Goal: Task Accomplishment & Management: Manage account settings

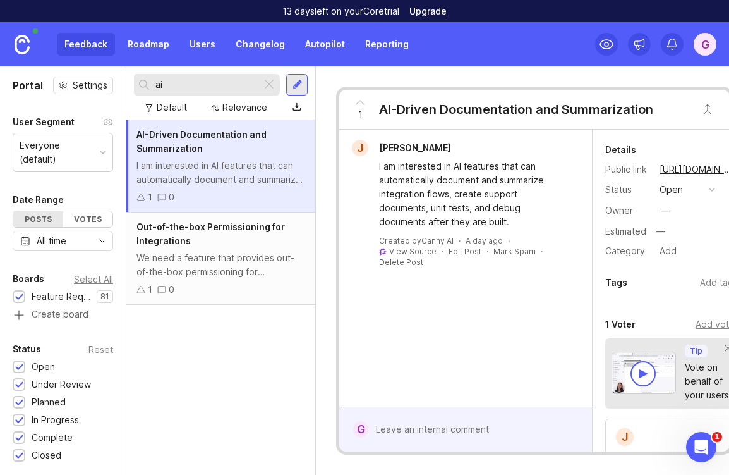
click at [86, 49] on div "Feedback Roadmap Users Changelog Autopilot Reporting" at bounding box center [237, 44] width 360 height 23
drag, startPoint x: 91, startPoint y: 43, endPoint x: 73, endPoint y: 48, distance: 18.4
click at [91, 43] on div "Feedback Roadmap Users Changelog Autopilot Reporting" at bounding box center [237, 44] width 360 height 23
click at [272, 80] on div at bounding box center [269, 84] width 15 height 16
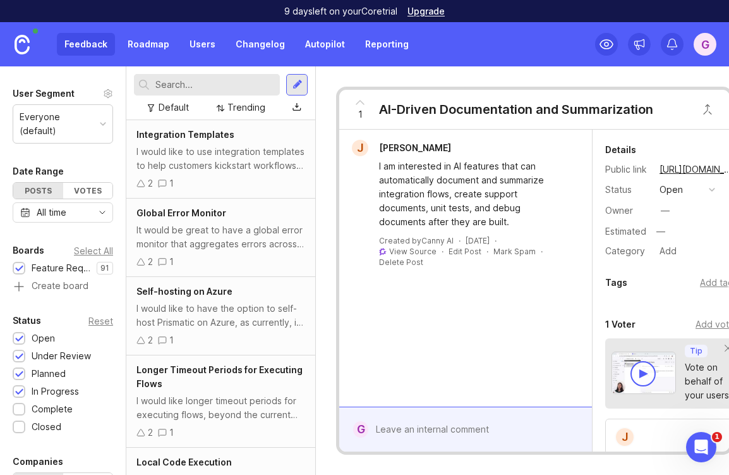
scroll to position [29, 0]
click at [75, 272] on div "Feature Requests" at bounding box center [61, 267] width 59 height 14
click at [235, 106] on div "Trending" at bounding box center [246, 107] width 38 height 14
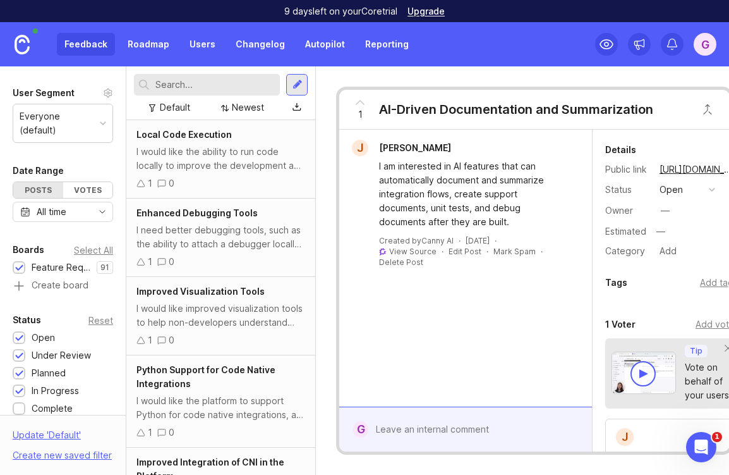
click at [204, 159] on div "I would like the ability to run code locally to improve the development and tes…" at bounding box center [220, 159] width 169 height 28
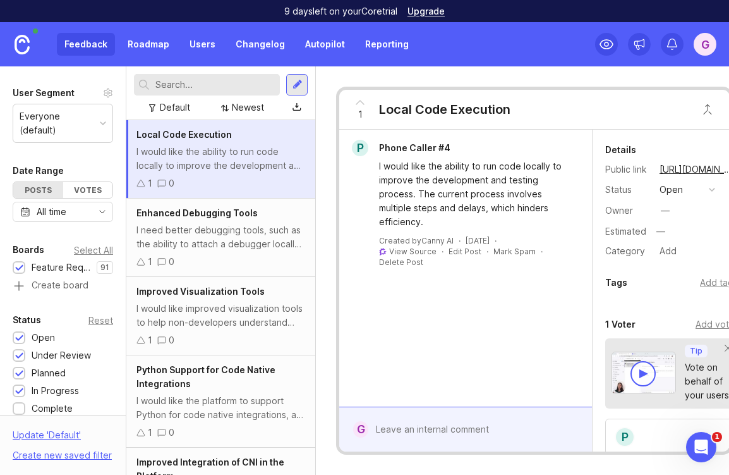
click at [261, 241] on div "I need better debugging tools, such as the ability to attach a debugger locally…" at bounding box center [220, 237] width 169 height 28
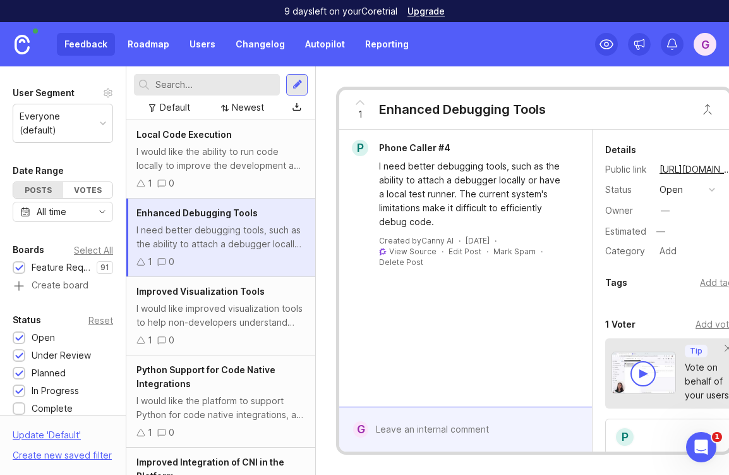
click at [268, 322] on div "I would like improved visualization tools to help non-developers understand and…" at bounding box center [220, 315] width 169 height 28
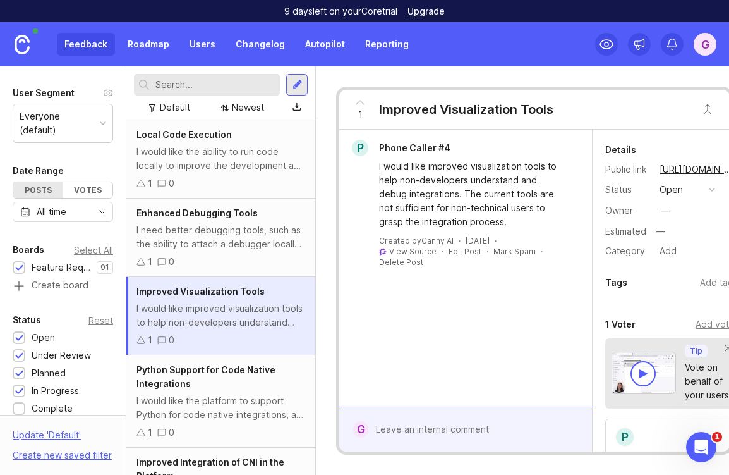
click at [234, 88] on input "text" at bounding box center [214, 85] width 119 height 14
click at [243, 114] on div "Newest" at bounding box center [242, 107] width 53 height 17
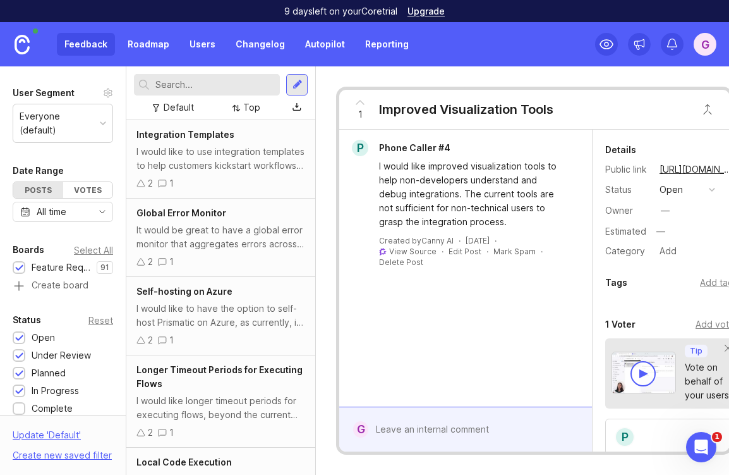
click at [258, 183] on div "2 1" at bounding box center [220, 183] width 169 height 14
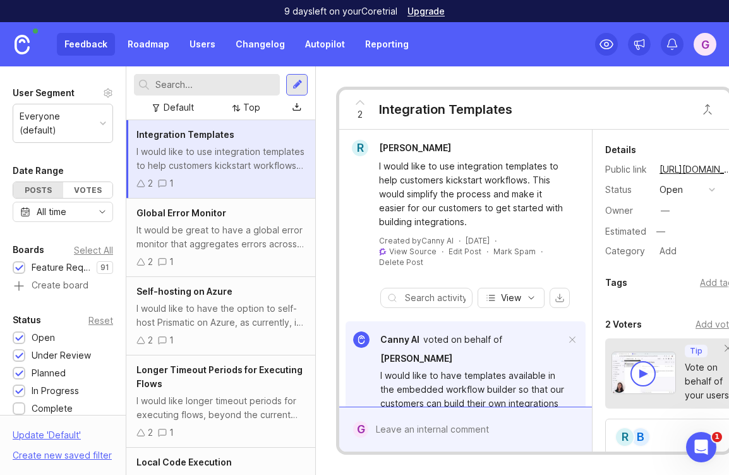
click at [244, 252] on div "Global Error Monitor It would be great to have a global error monitor that aggr…" at bounding box center [220, 237] width 189 height 78
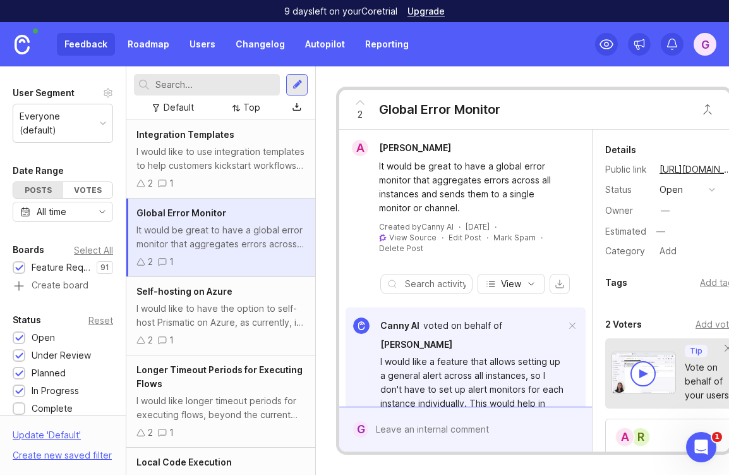
click at [244, 184] on div "2 1" at bounding box center [220, 183] width 169 height 14
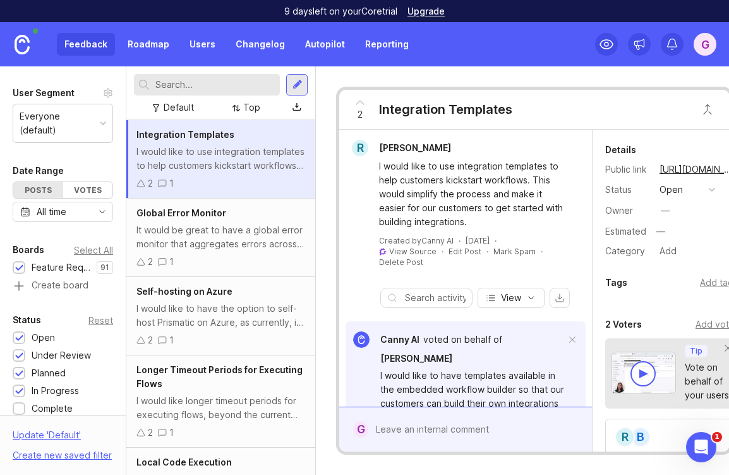
click at [677, 191] on div "open" at bounding box center [671, 190] width 23 height 14
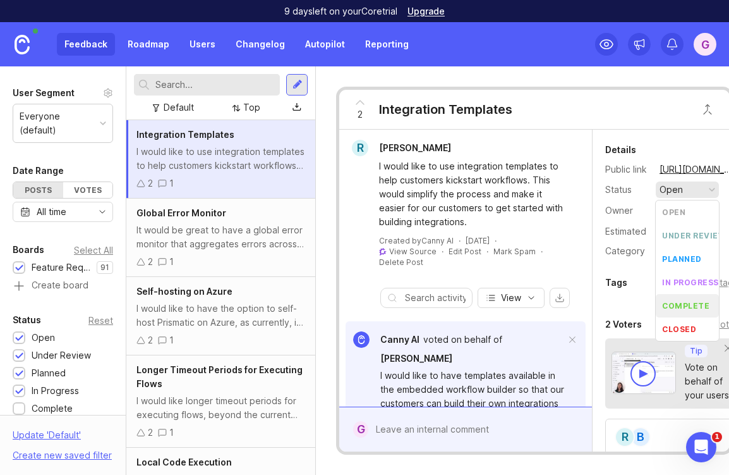
click at [684, 309] on div "complete" at bounding box center [685, 305] width 47 height 11
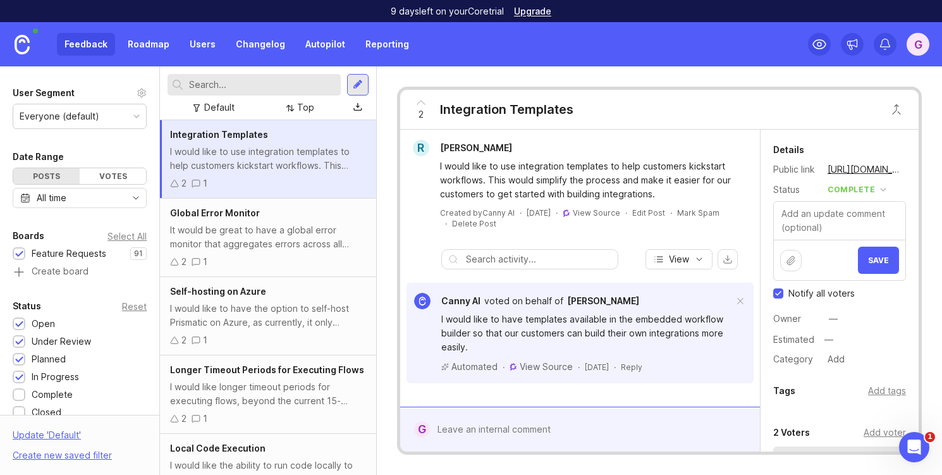
click at [729, 295] on span "Notify all voters" at bounding box center [821, 293] width 66 height 13
click at [729, 295] on input "Notify all voters" at bounding box center [778, 293] width 10 height 10
checkbox input "false"
click at [729, 257] on span "Save" at bounding box center [878, 259] width 21 height 9
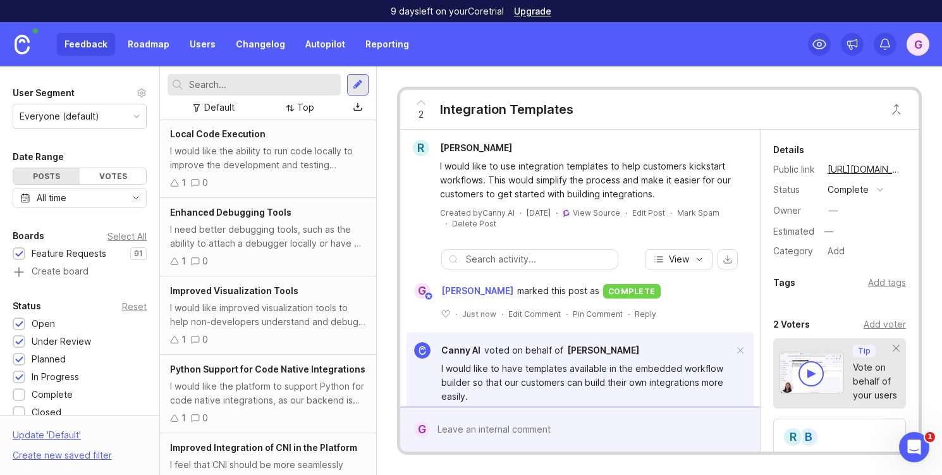
scroll to position [237, 0]
click at [299, 174] on div "1 0" at bounding box center [268, 181] width 196 height 14
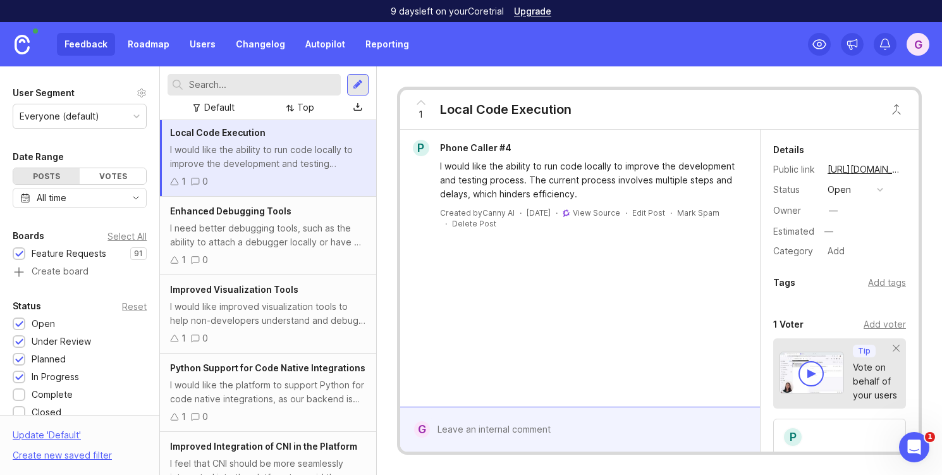
scroll to position [235, 0]
click at [300, 111] on div "Top" at bounding box center [305, 107] width 17 height 14
click at [253, 243] on div "I need better debugging tools, such as the ability to attach a debugger locally…" at bounding box center [268, 237] width 196 height 28
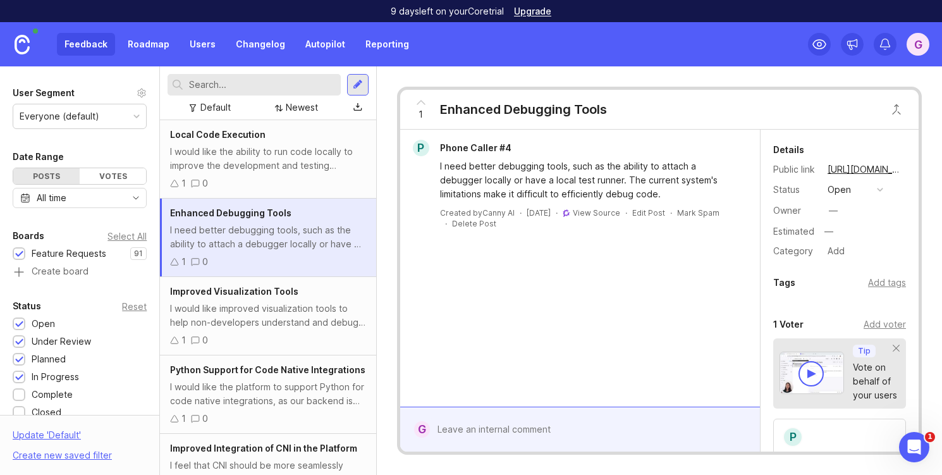
click at [279, 315] on div "I would like improved visualization tools to help non-developers understand and…" at bounding box center [268, 315] width 196 height 28
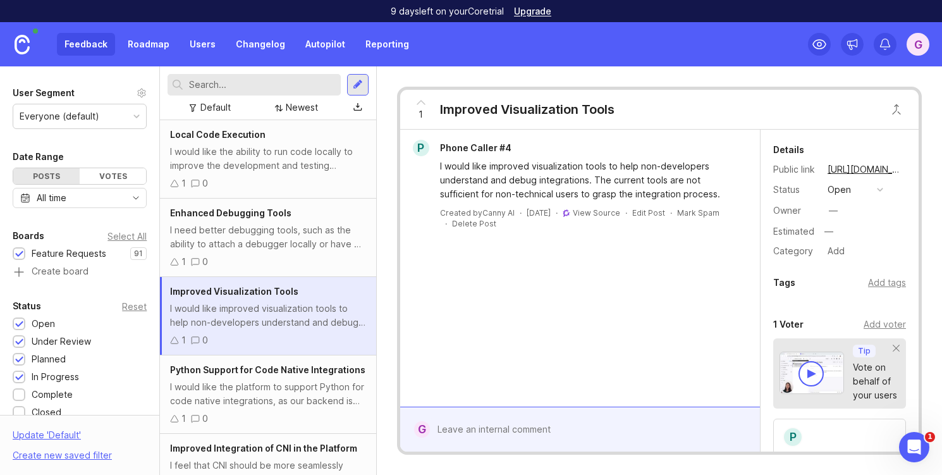
click at [305, 152] on div "I would like the ability to run code locally to improve the development and tes…" at bounding box center [268, 159] width 196 height 28
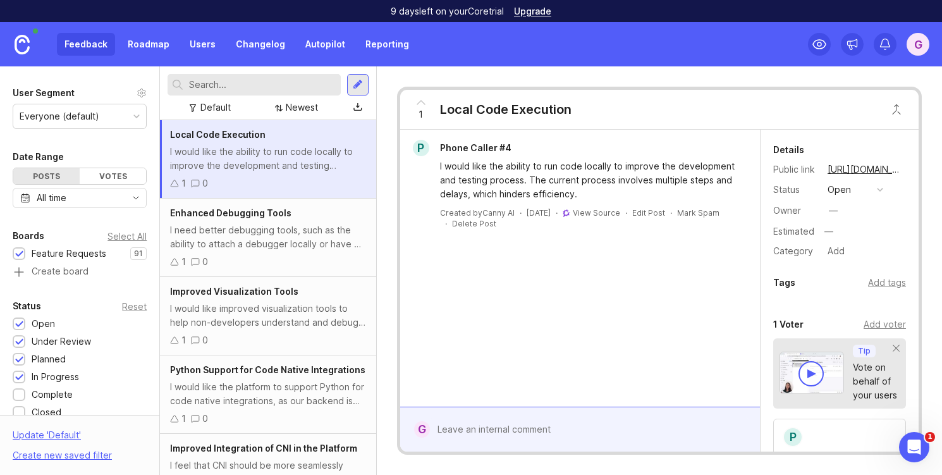
click at [327, 234] on div "I need better debugging tools, such as the ability to attach a debugger locally…" at bounding box center [268, 237] width 196 height 28
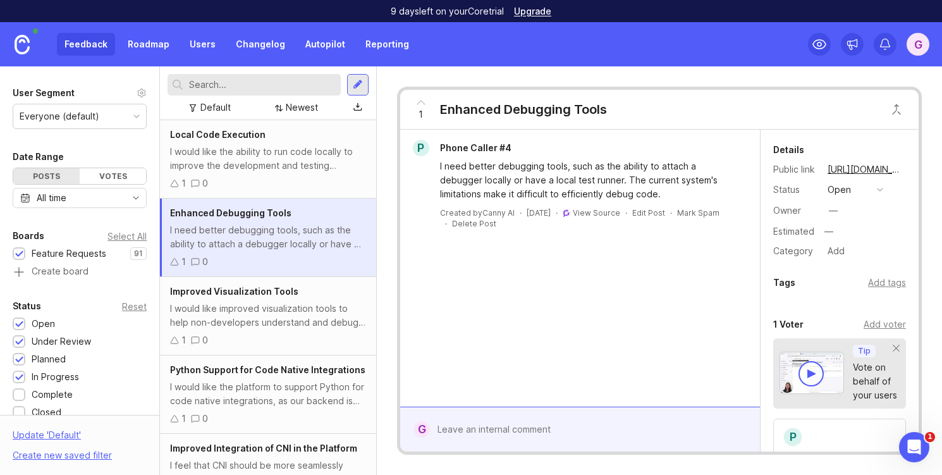
click at [335, 306] on div "I would like improved visualization tools to help non-developers understand and…" at bounding box center [268, 315] width 196 height 28
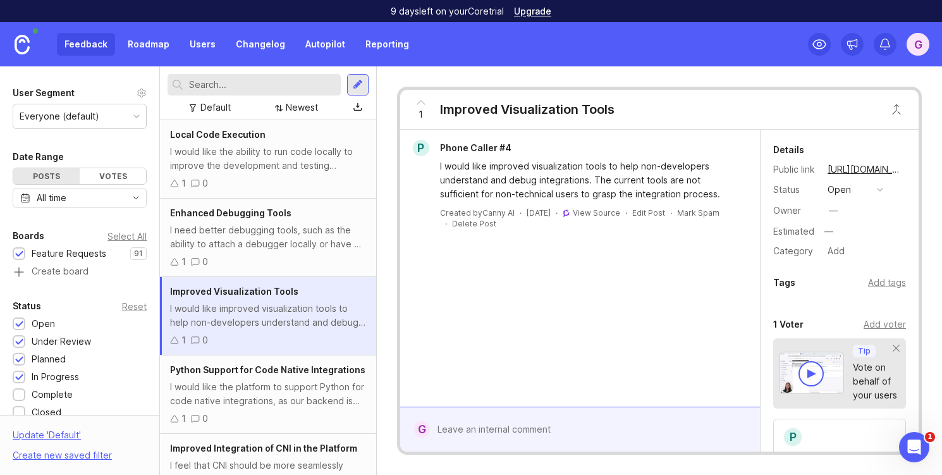
click at [330, 44] on link "Autopilot" at bounding box center [325, 44] width 55 height 23
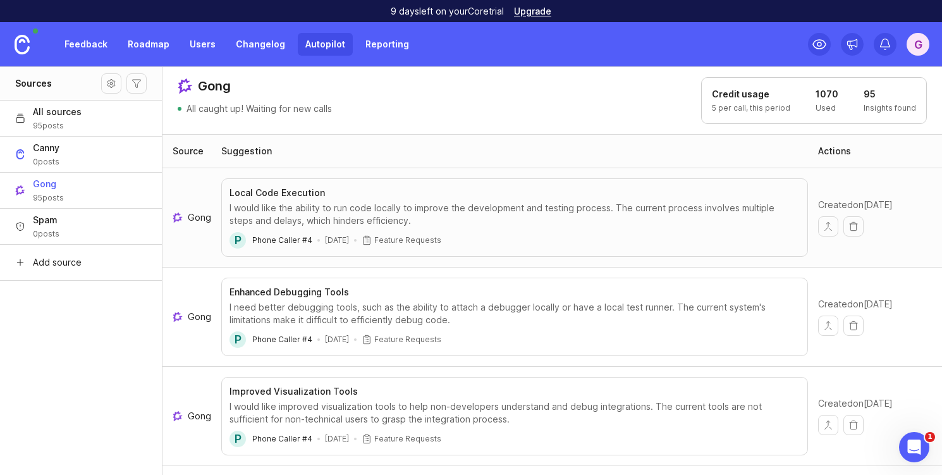
click at [221, 149] on div "Suggestion" at bounding box center [246, 151] width 51 height 13
click at [226, 154] on div "Suggestion" at bounding box center [246, 151] width 51 height 13
click at [248, 150] on div "Suggestion" at bounding box center [246, 151] width 51 height 13
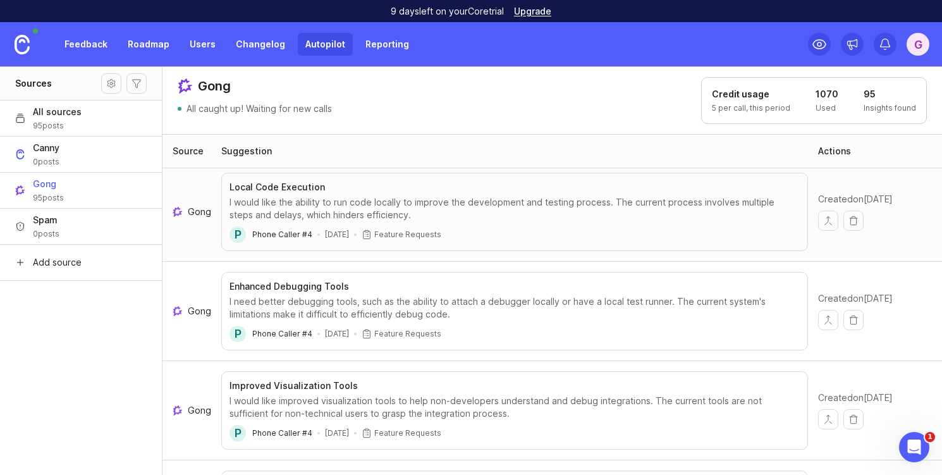
scroll to position [8, 0]
click at [362, 219] on section "Local Code Execution I would like the ability to run code locally to improve th…" at bounding box center [514, 210] width 570 height 62
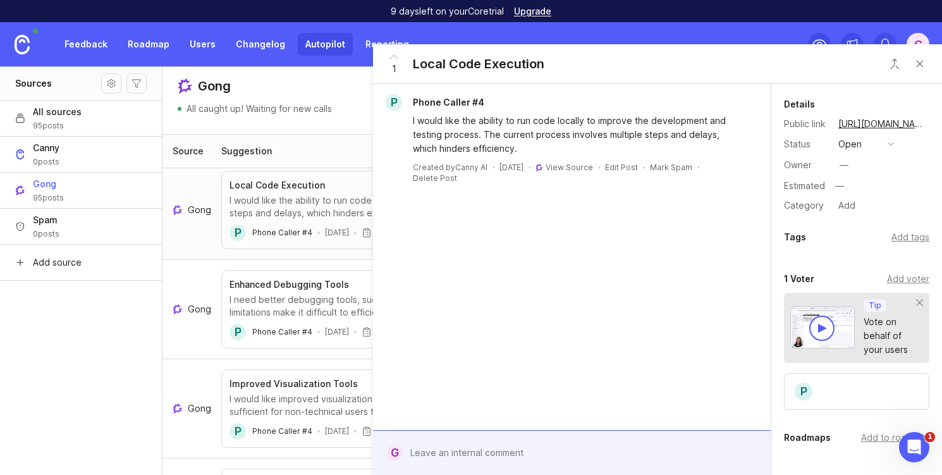
click at [318, 119] on div "Gong All caught up! Waiting for new calls" at bounding box center [255, 100] width 154 height 47
click at [729, 63] on button "Close button" at bounding box center [919, 63] width 25 height 25
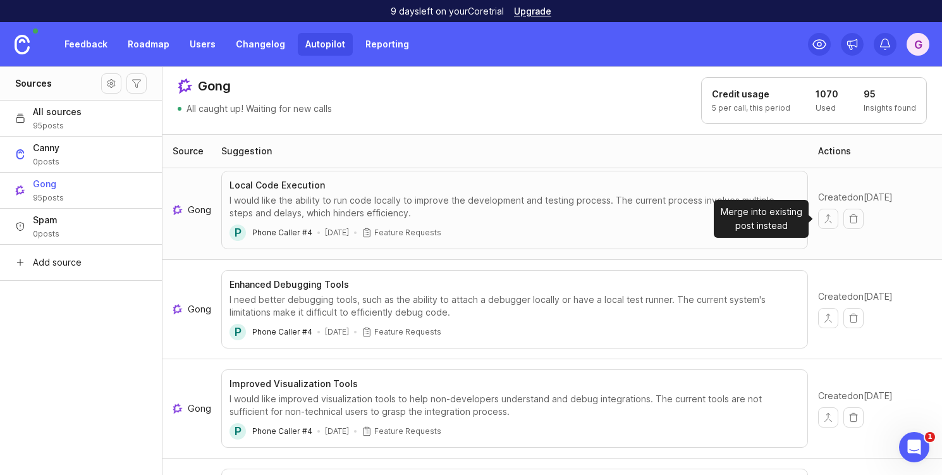
click at [729, 219] on button "Merge into existing post instead" at bounding box center [828, 219] width 20 height 20
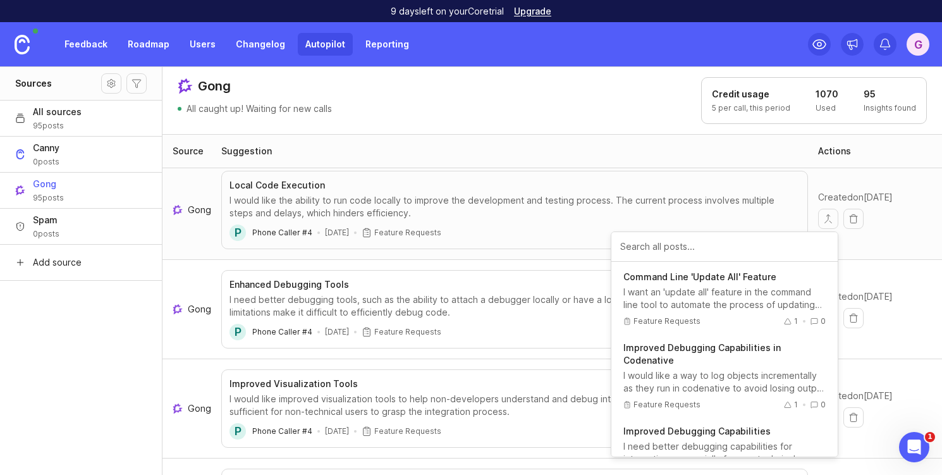
click at [624, 127] on header "Gong All caught up! Waiting for new calls Credit usage 5 per call, this period …" at bounding box center [551, 100] width 779 height 68
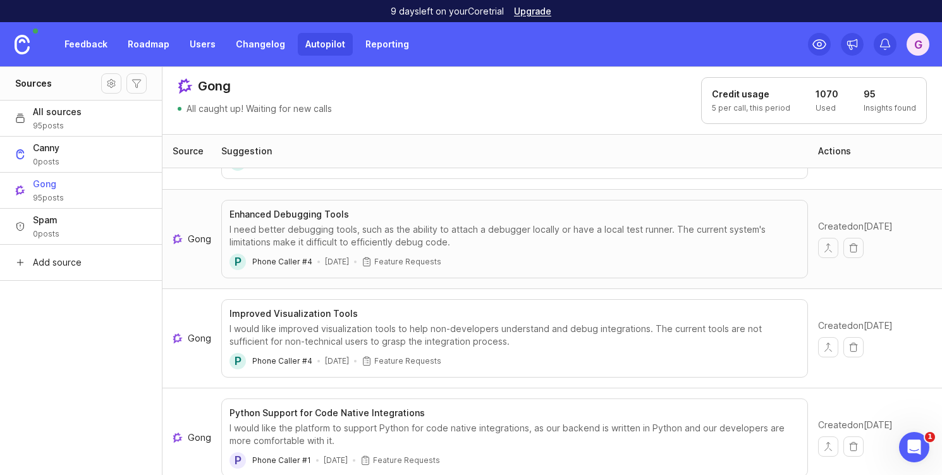
scroll to position [97, 0]
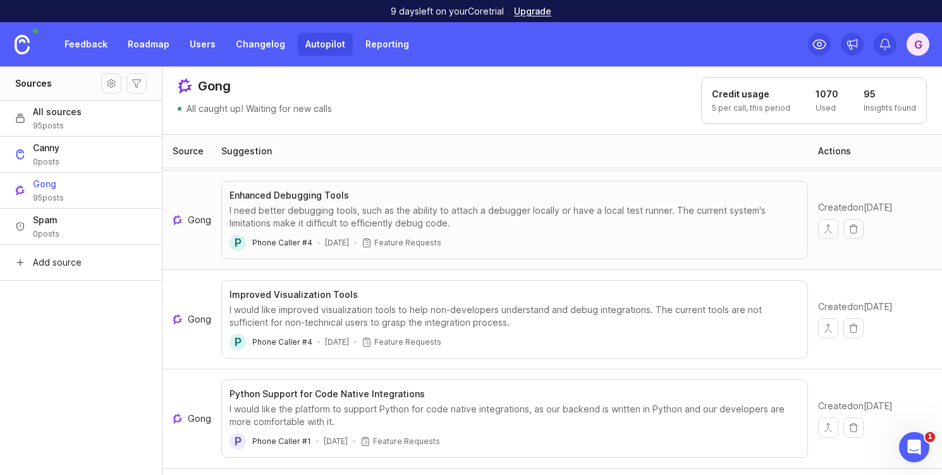
click at [89, 126] on button "All sources 95 posts" at bounding box center [81, 118] width 162 height 36
click at [93, 155] on button "Canny 0 posts" at bounding box center [81, 154] width 162 height 36
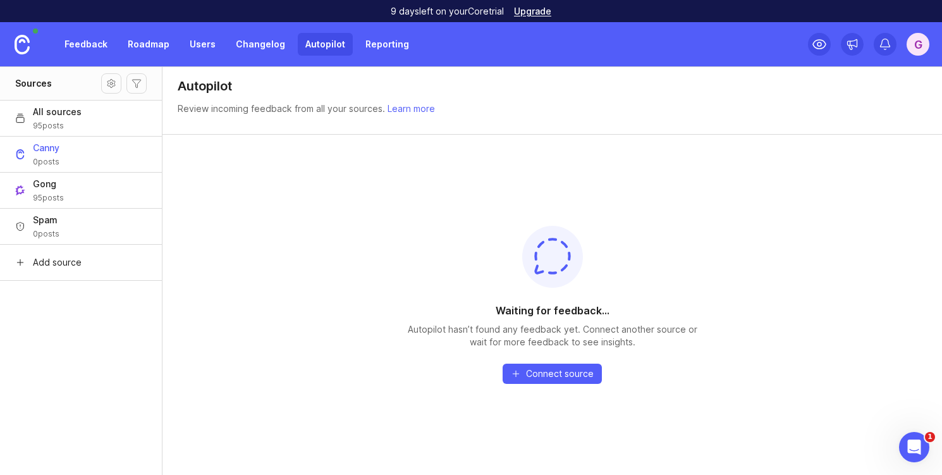
click at [88, 193] on button "Gong 95 posts" at bounding box center [81, 190] width 162 height 36
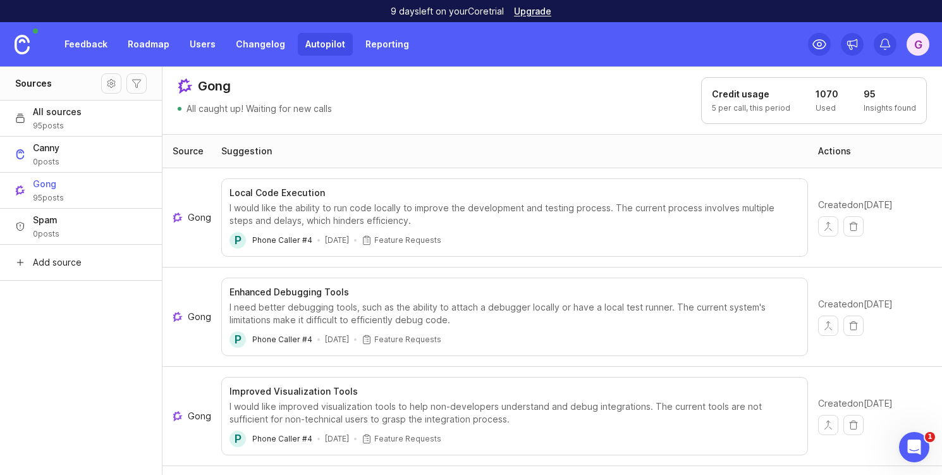
click at [103, 228] on button "Spam 0 posts" at bounding box center [81, 226] width 162 height 36
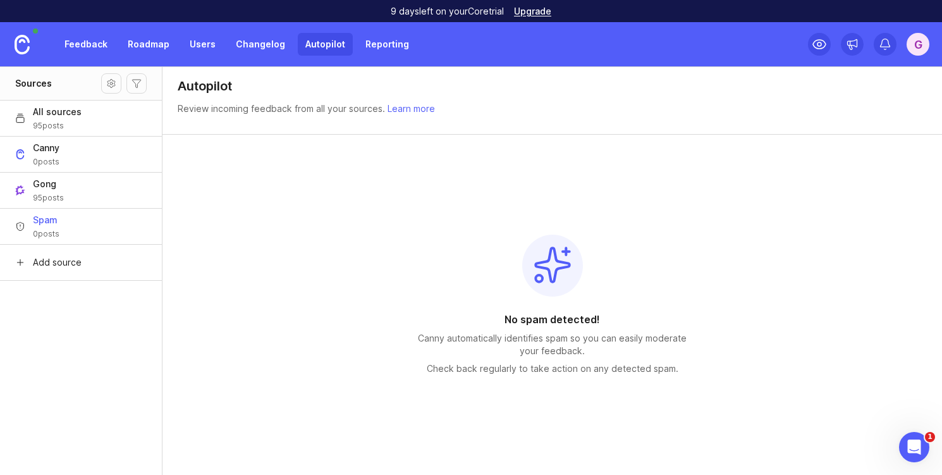
click at [404, 49] on link "Reporting" at bounding box center [387, 44] width 59 height 23
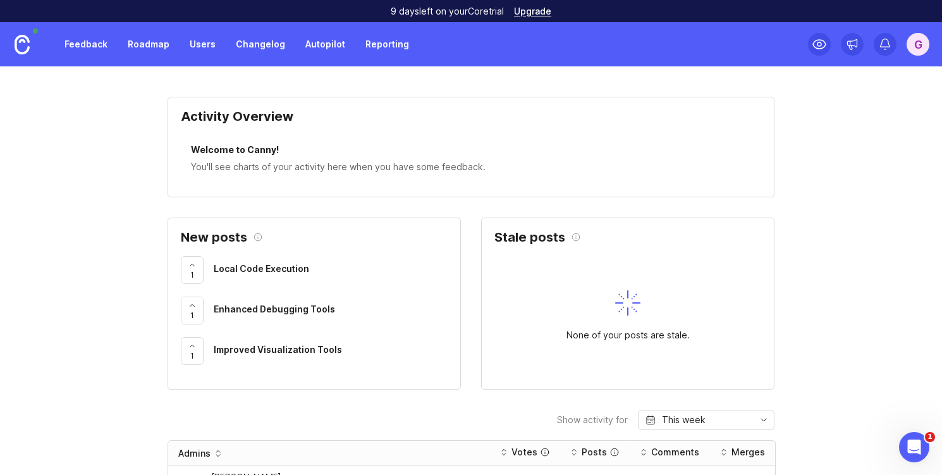
click at [194, 49] on link "Users" at bounding box center [202, 44] width 41 height 23
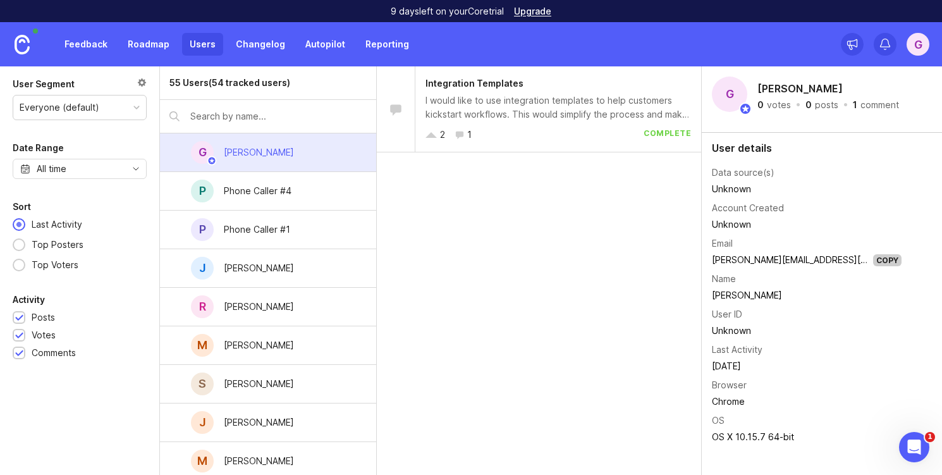
click at [148, 47] on link "Roadmap" at bounding box center [148, 44] width 57 height 23
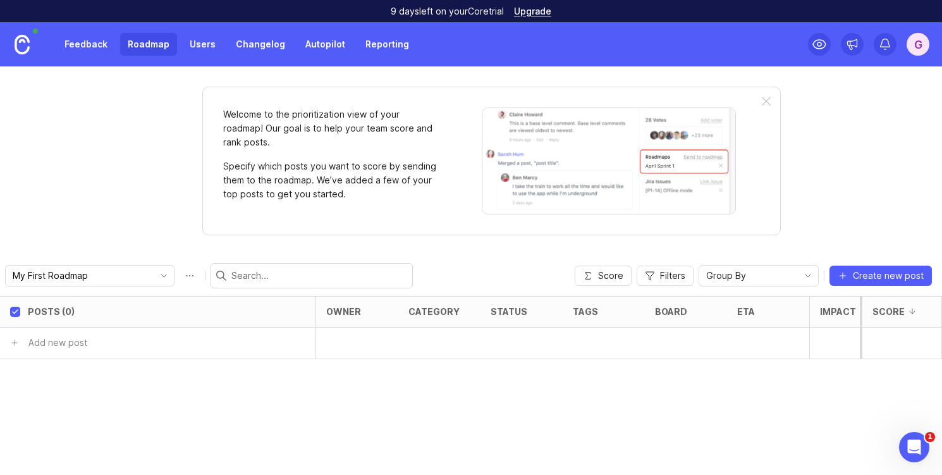
click at [102, 49] on link "Feedback" at bounding box center [86, 44] width 58 height 23
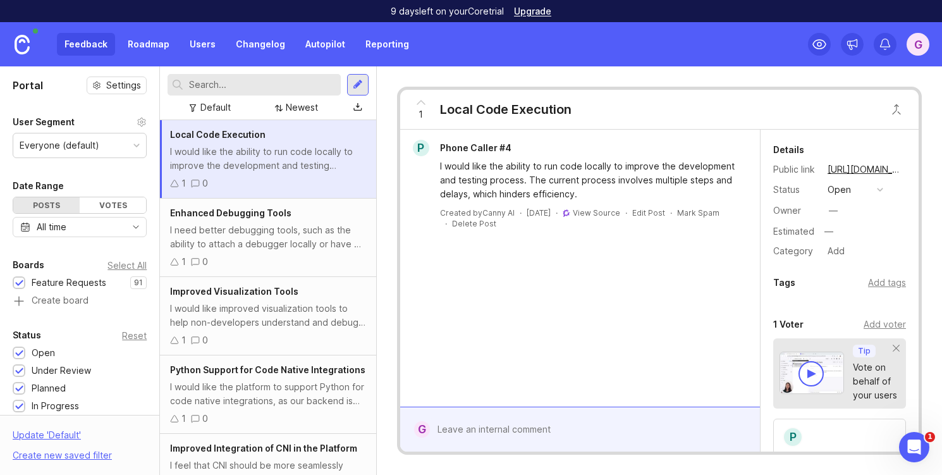
click at [274, 39] on link "Changelog" at bounding box center [260, 44] width 64 height 23
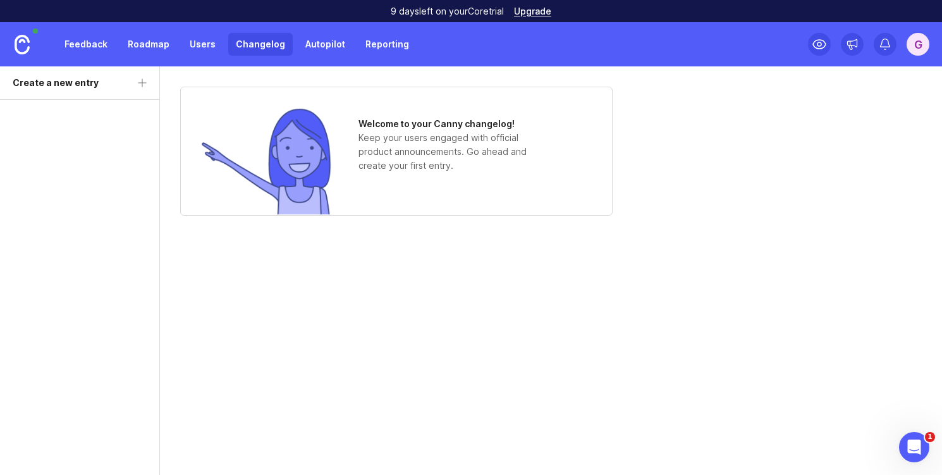
click at [317, 41] on link "Autopilot" at bounding box center [325, 44] width 55 height 23
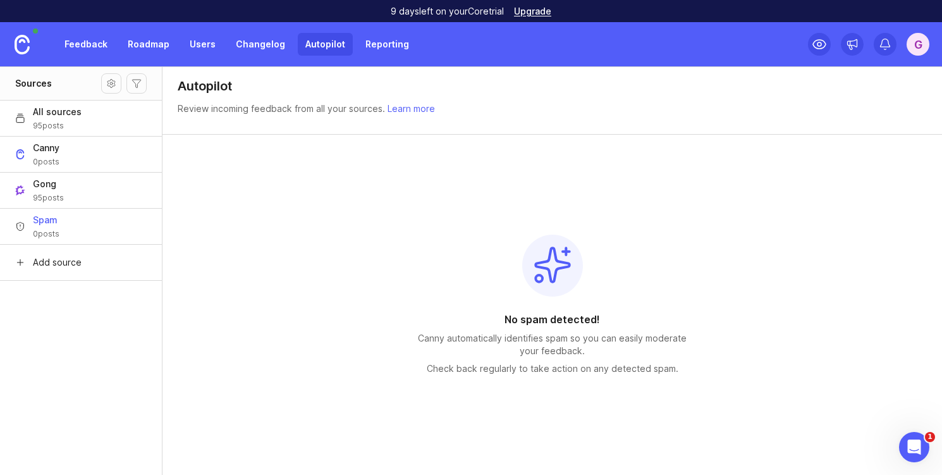
click at [376, 46] on link "Reporting" at bounding box center [387, 44] width 59 height 23
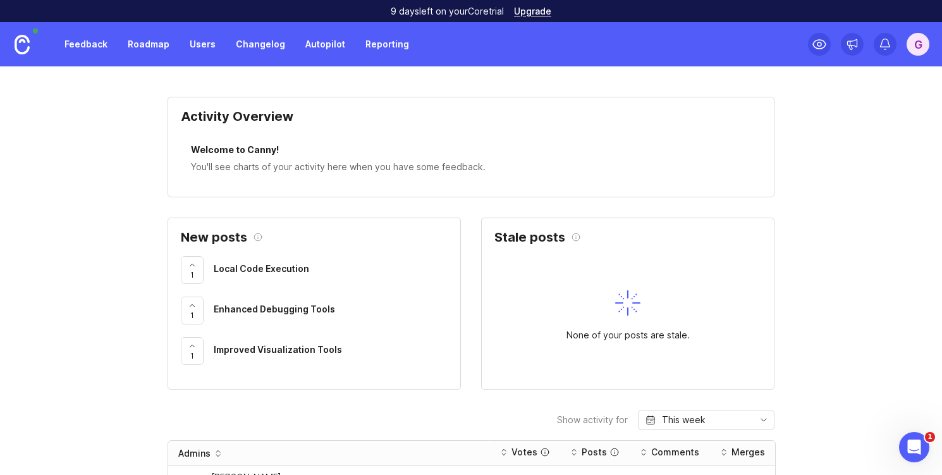
click at [319, 42] on link "Autopilot" at bounding box center [325, 44] width 55 height 23
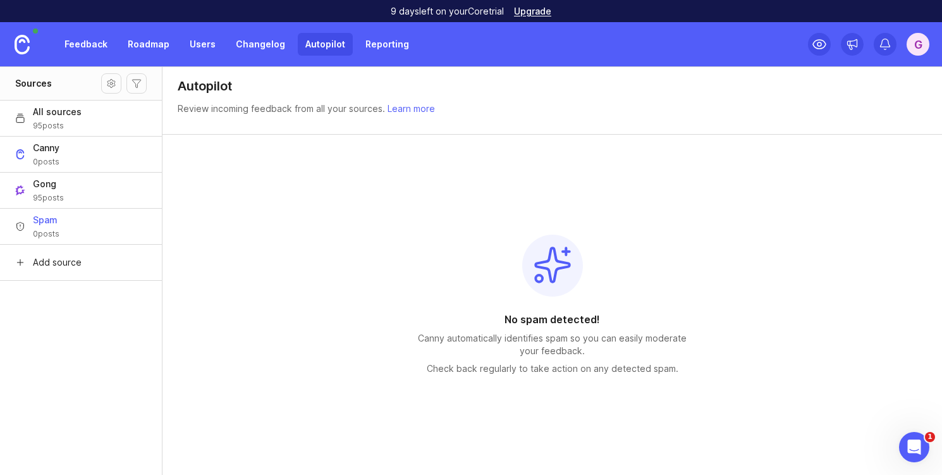
click at [104, 109] on button "All sources 95 posts" at bounding box center [81, 118] width 162 height 36
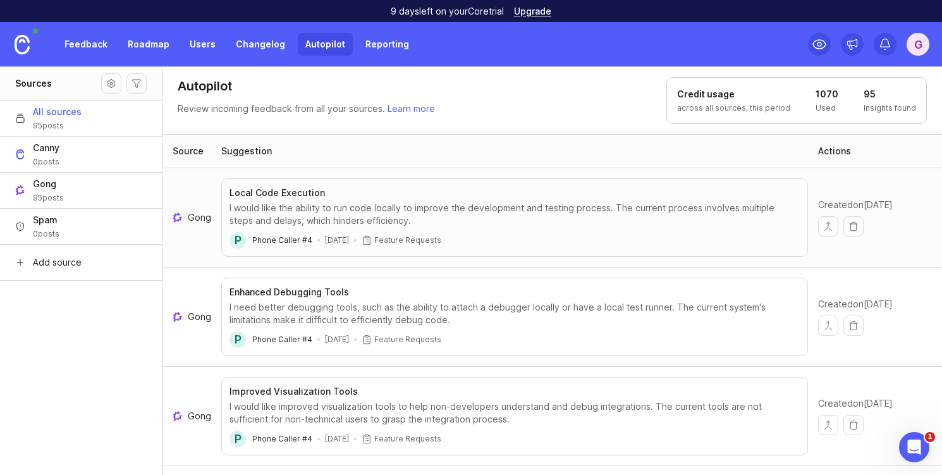
click at [372, 47] on link "Reporting" at bounding box center [387, 44] width 59 height 23
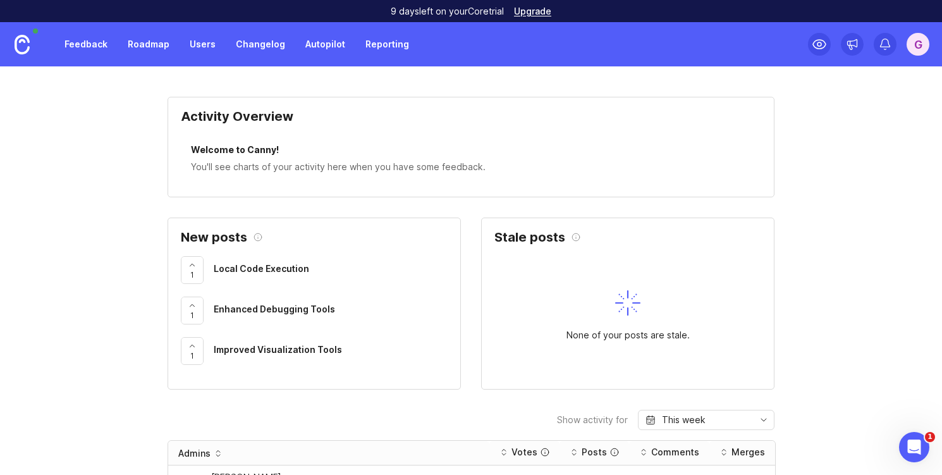
click at [729, 45] on div "G" at bounding box center [917, 44] width 23 height 23
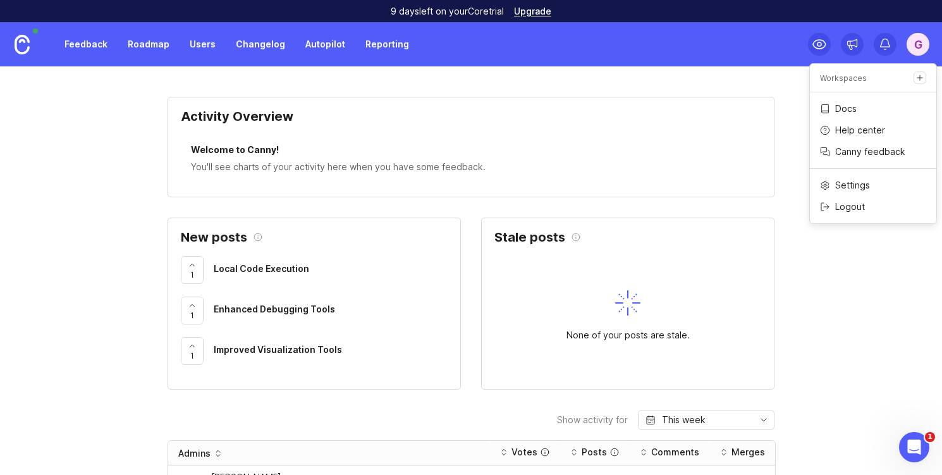
click at [729, 59] on div "Feedback Roadmap Users Changelog Autopilot Reporting G" at bounding box center [471, 44] width 942 height 44
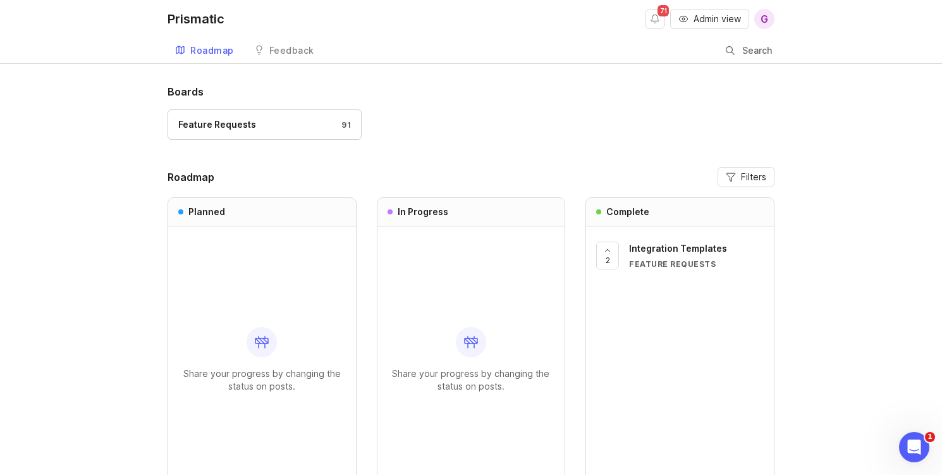
drag, startPoint x: 639, startPoint y: 20, endPoint x: 653, endPoint y: 19, distance: 14.5
click at [640, 20] on div "Prismatic 71 Admin view G" at bounding box center [470, 19] width 607 height 38
click at [663, 19] on button "Notifications" at bounding box center [655, 19] width 20 height 20
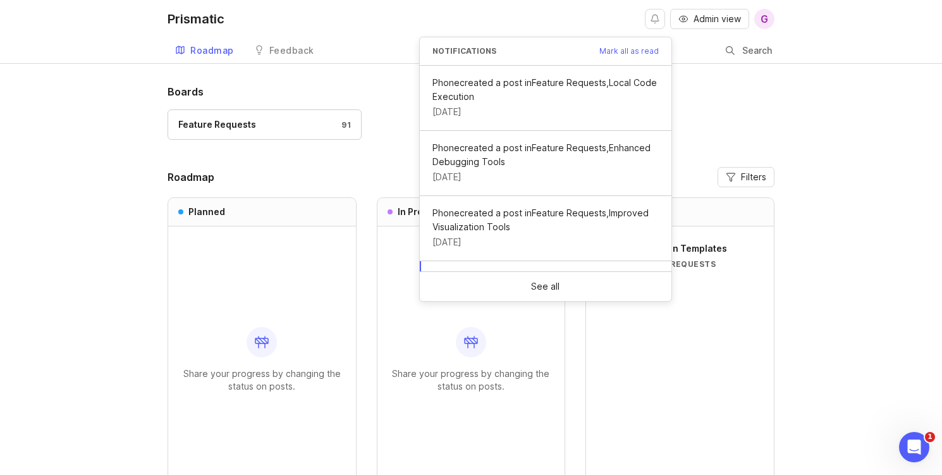
click at [663, 19] on button "Notifications" at bounding box center [655, 19] width 20 height 20
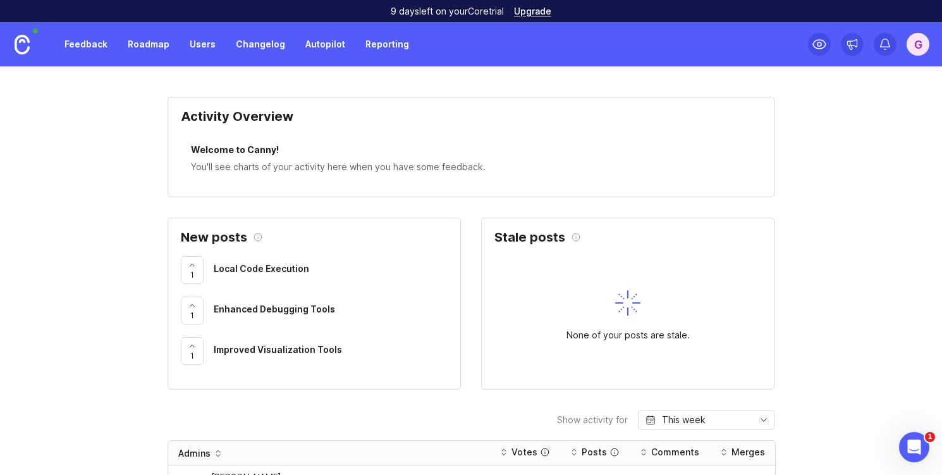
click at [339, 42] on link "Autopilot" at bounding box center [325, 44] width 55 height 23
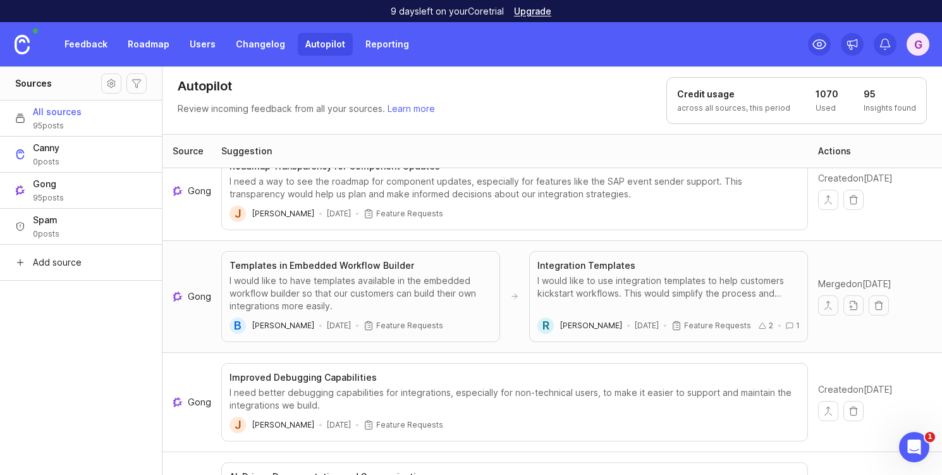
scroll to position [3587, 0]
click at [364, 282] on div "I would like to have templates available in the embedded workflow builder so th…" at bounding box center [360, 292] width 262 height 38
click at [377, 273] on div "I would like to have templates available in the embedded workflow builder so th…" at bounding box center [360, 292] width 262 height 38
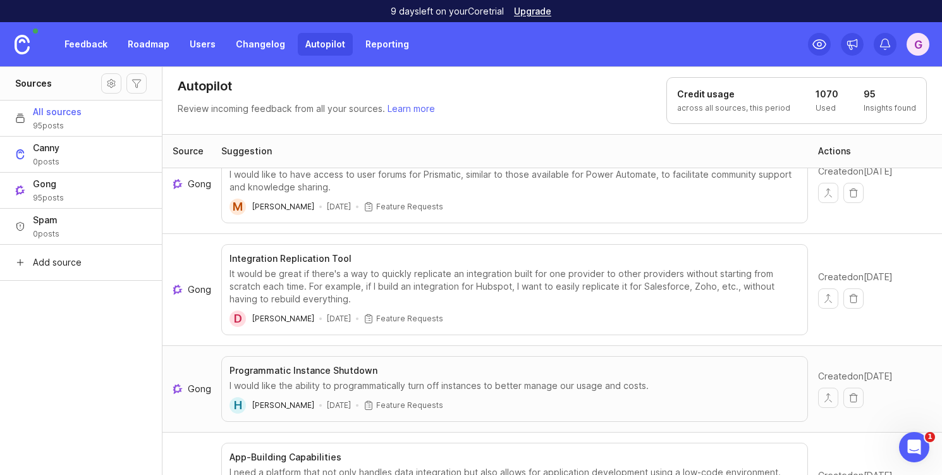
scroll to position [0, 0]
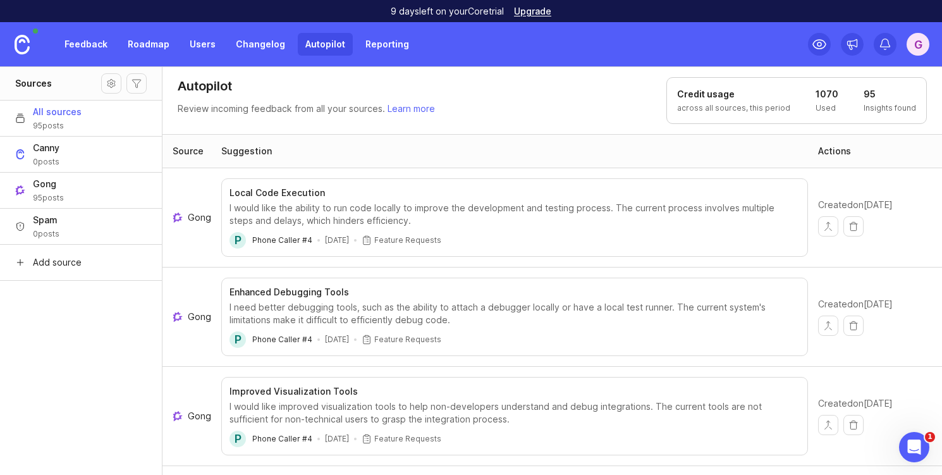
click at [729, 39] on div "G" at bounding box center [917, 44] width 23 height 23
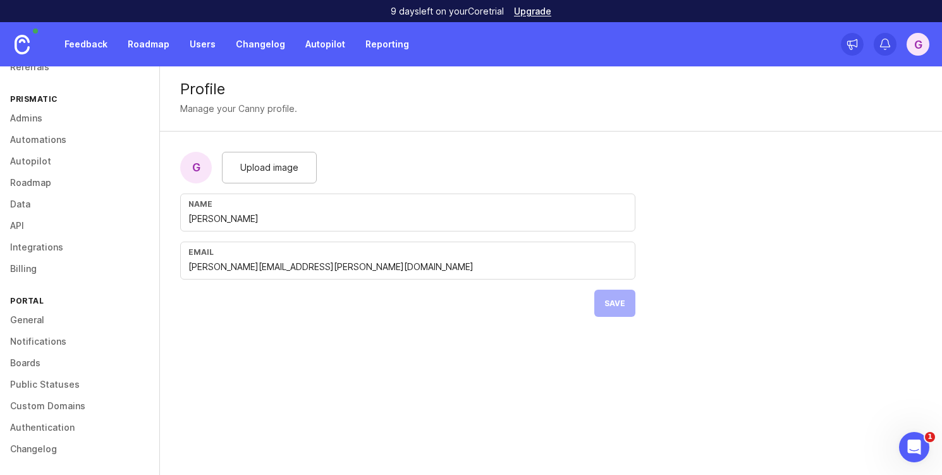
scroll to position [108, 0]
click at [68, 454] on link "Changelog" at bounding box center [79, 447] width 159 height 21
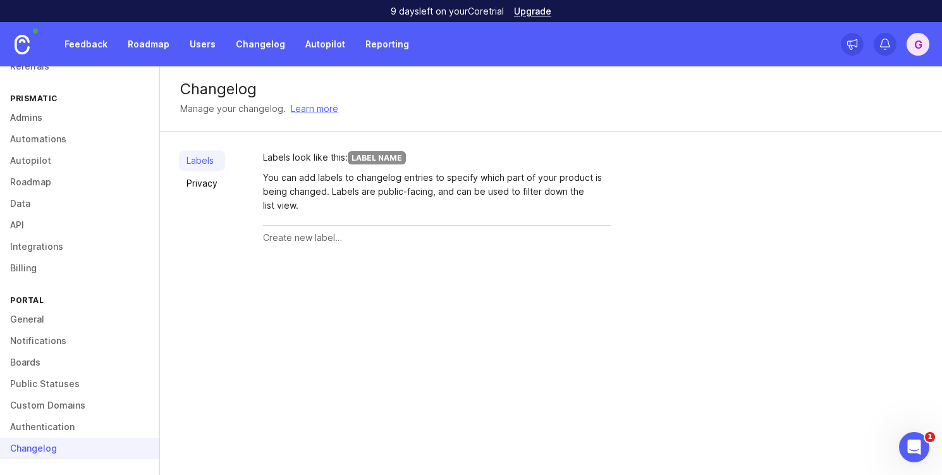
click at [58, 379] on link "Public Statuses" at bounding box center [79, 383] width 159 height 21
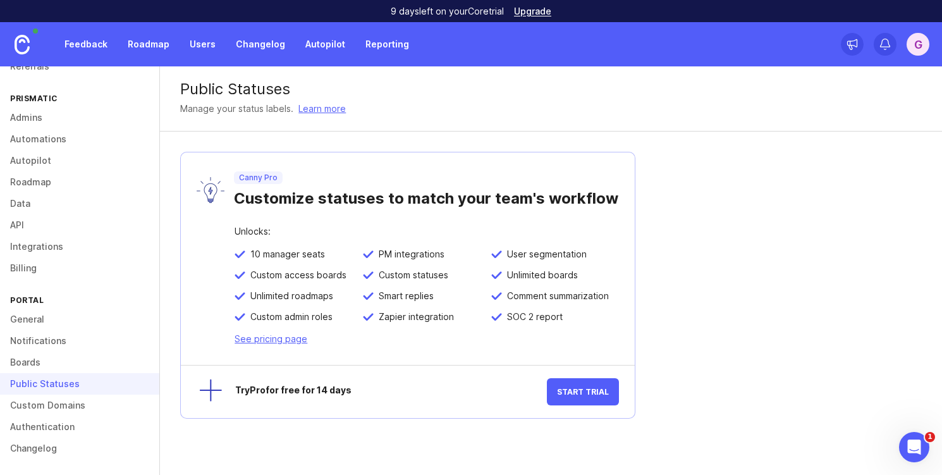
click at [49, 354] on link "Boards" at bounding box center [79, 361] width 159 height 21
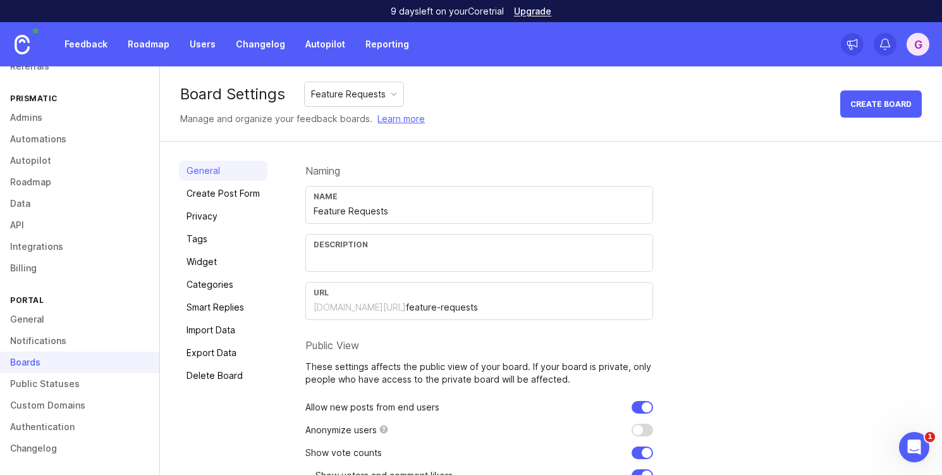
click at [48, 335] on link "Notifications" at bounding box center [79, 340] width 159 height 21
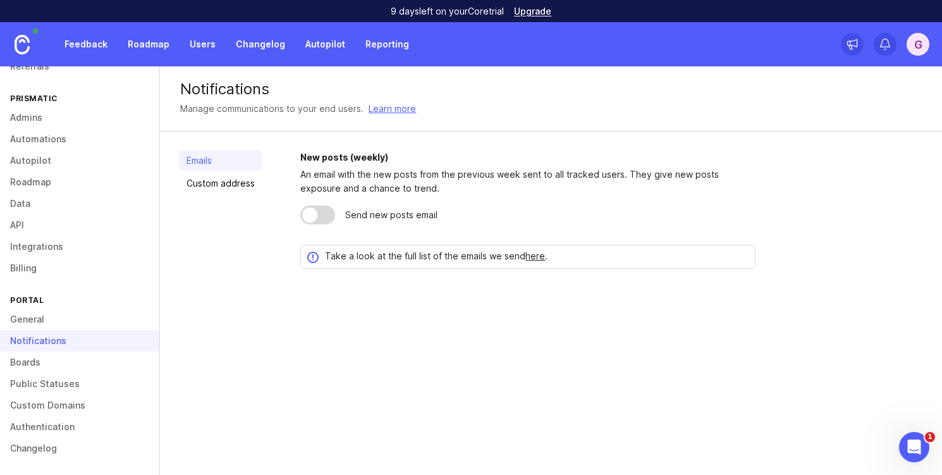
click at [54, 359] on link "Boards" at bounding box center [79, 361] width 159 height 21
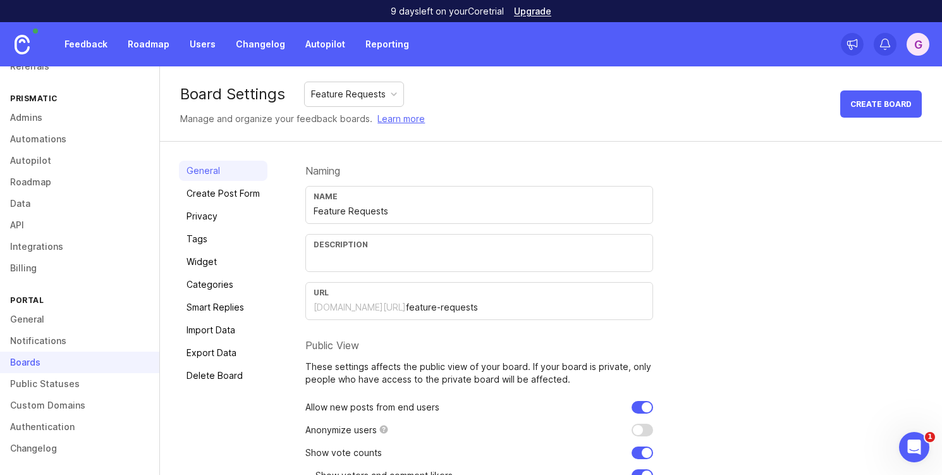
click at [35, 323] on link "General" at bounding box center [79, 318] width 159 height 21
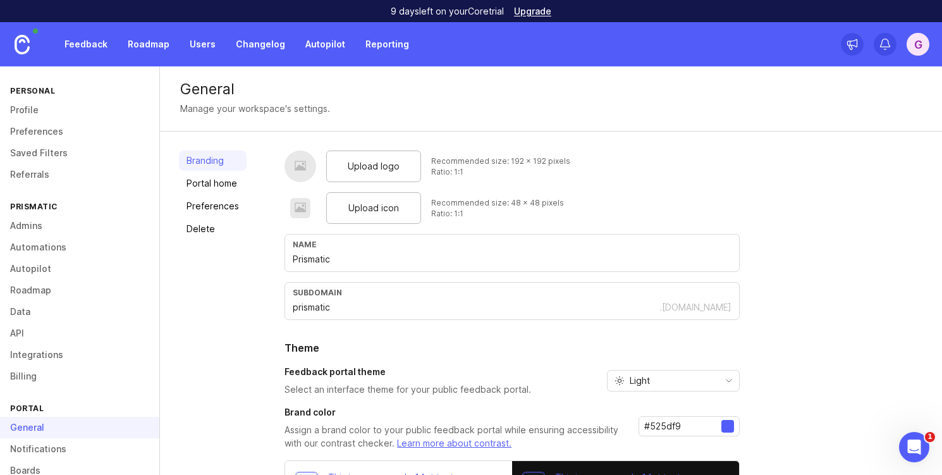
click at [54, 115] on link "Profile" at bounding box center [79, 109] width 159 height 21
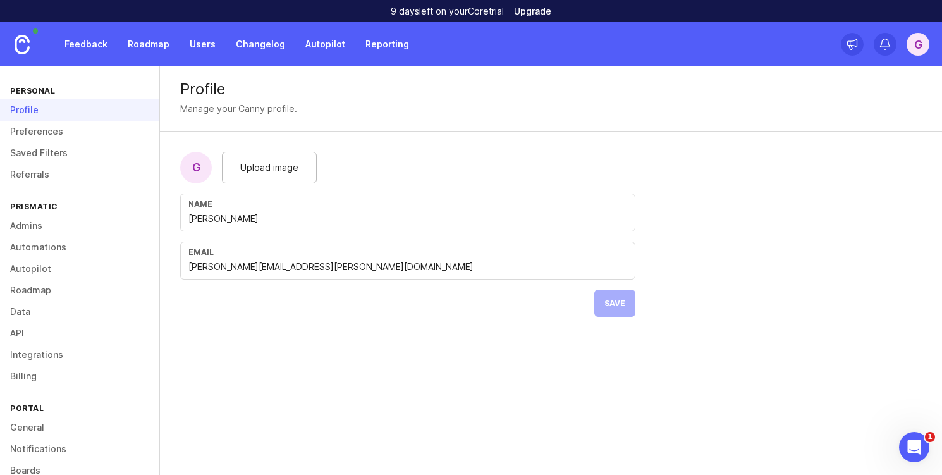
click at [57, 130] on link "Preferences" at bounding box center [79, 131] width 159 height 21
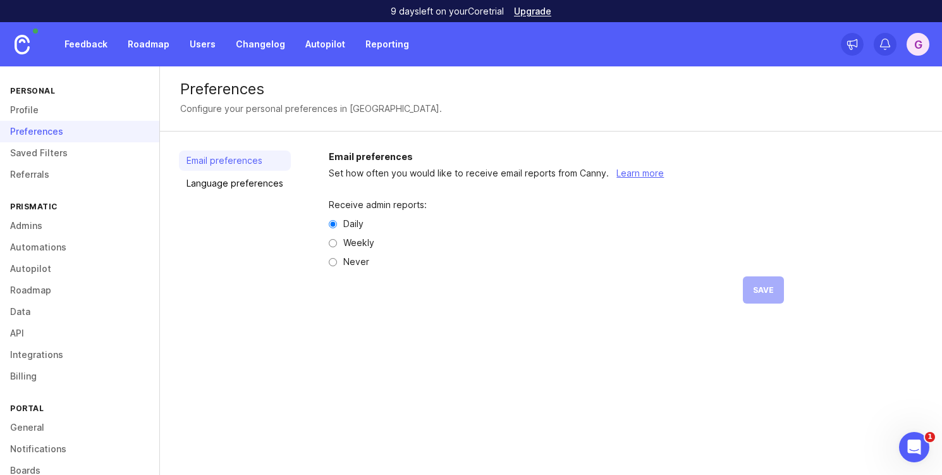
click at [59, 157] on link "Saved Filters" at bounding box center [79, 152] width 159 height 21
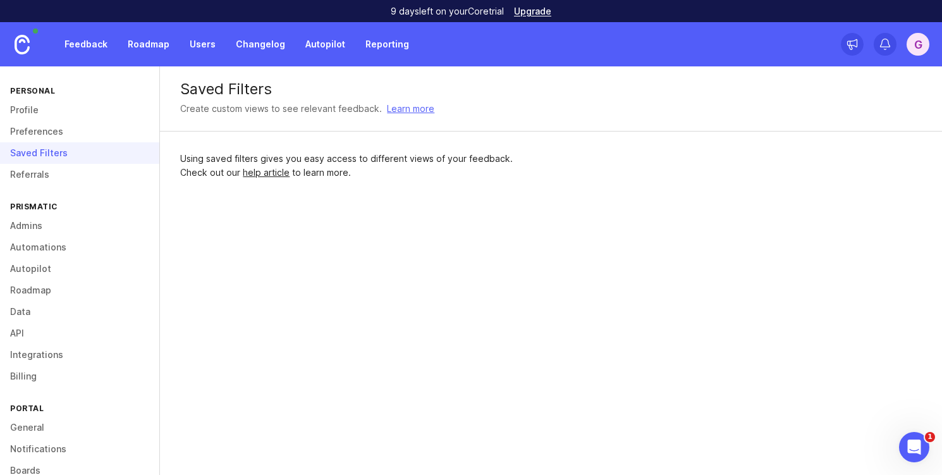
click at [63, 177] on link "Referrals" at bounding box center [79, 174] width 159 height 21
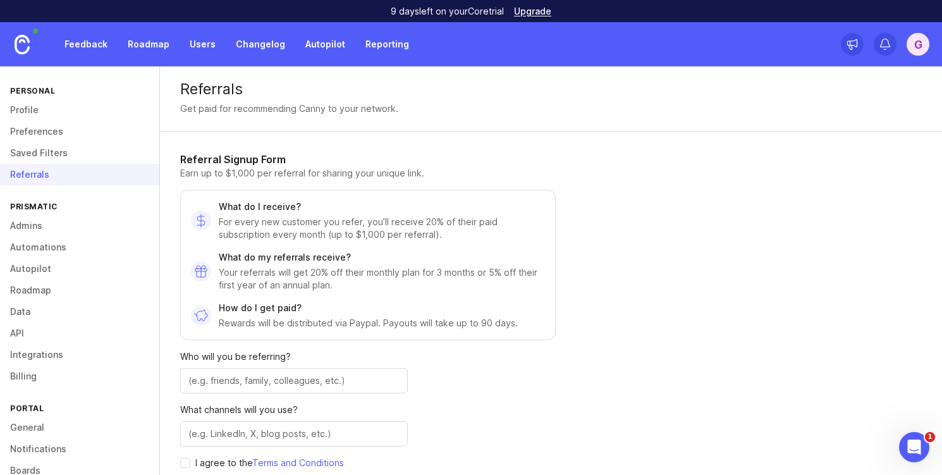
click at [377, 38] on link "Reporting" at bounding box center [387, 44] width 59 height 23
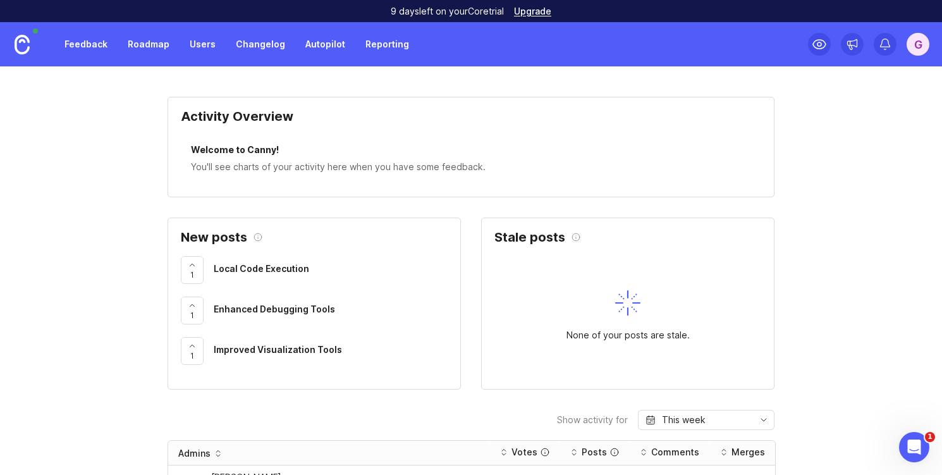
click at [302, 44] on link "Autopilot" at bounding box center [325, 44] width 55 height 23
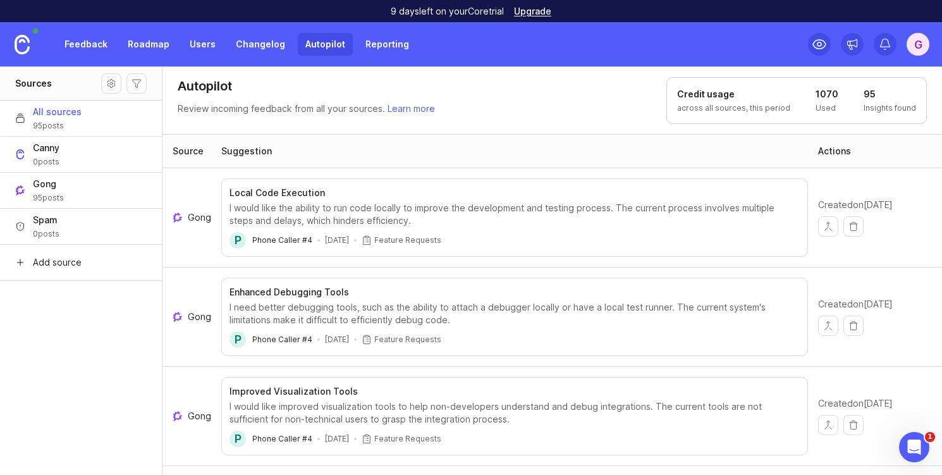
click at [245, 45] on link "Changelog" at bounding box center [260, 44] width 64 height 23
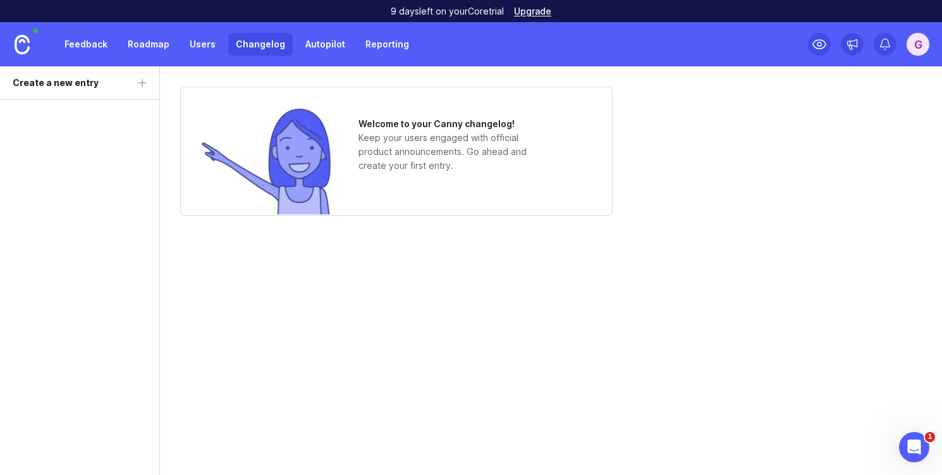
click at [171, 47] on link "Roadmap" at bounding box center [148, 44] width 57 height 23
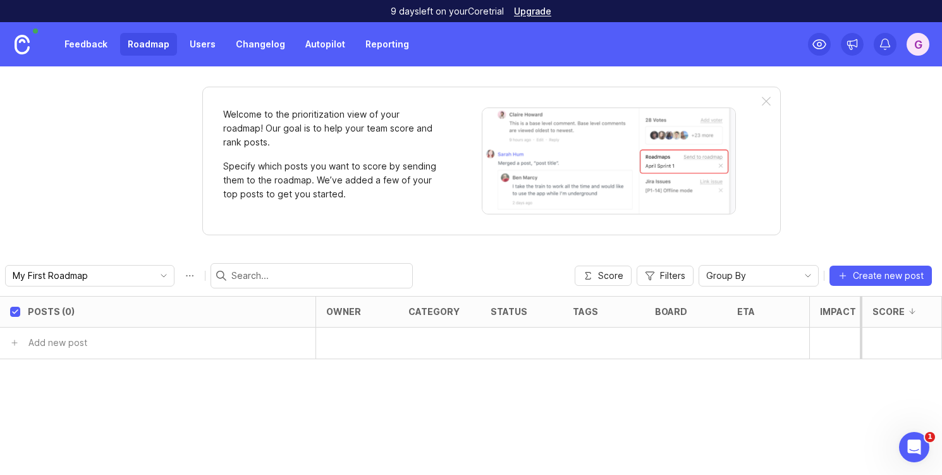
click at [210, 49] on link "Users" at bounding box center [202, 44] width 41 height 23
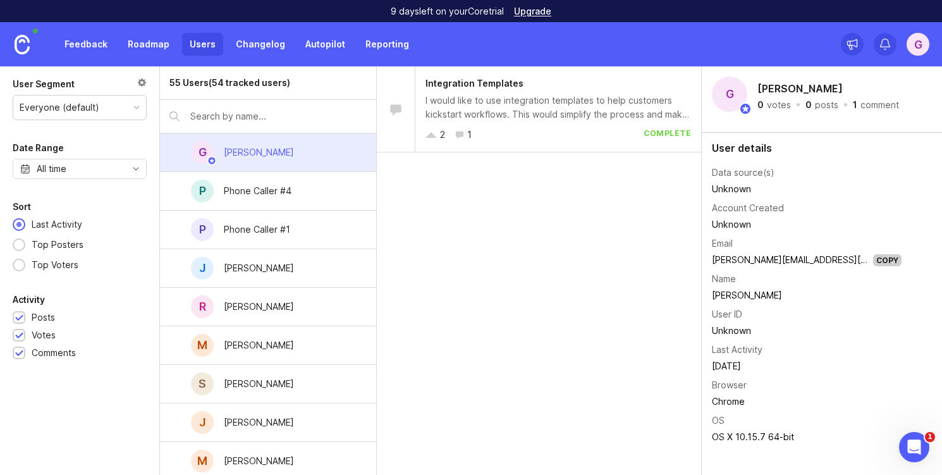
click at [78, 45] on link "Feedback" at bounding box center [86, 44] width 58 height 23
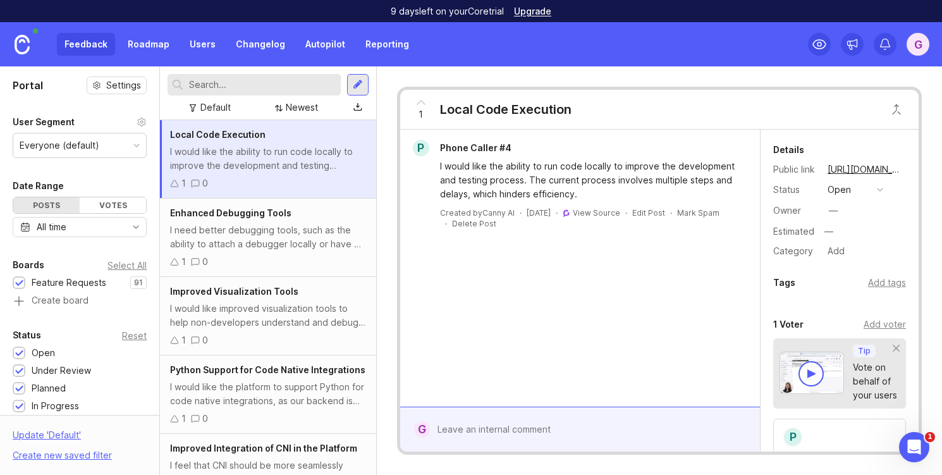
click at [182, 44] on link "Users" at bounding box center [202, 44] width 41 height 23
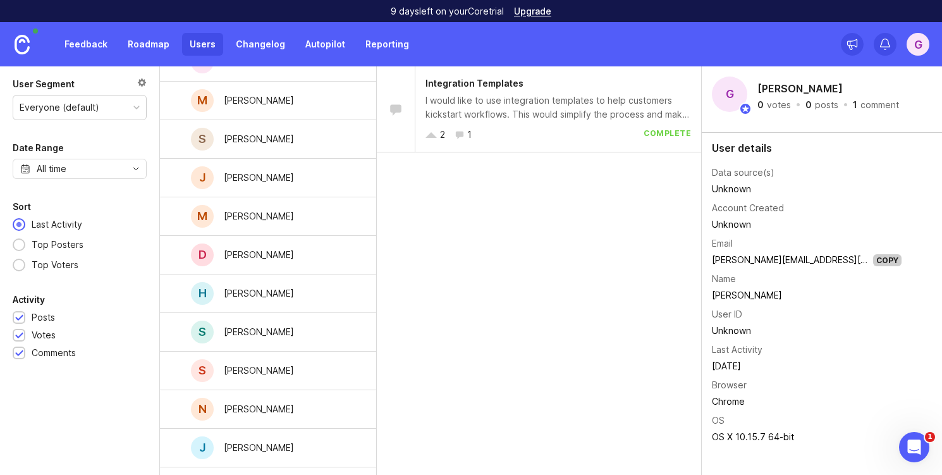
click at [298, 278] on div "G [PERSON_NAME] P Phone Caller #4 P Phone Caller #1 J [PERSON_NAME] R [PERSON_N…" at bounding box center [268, 274] width 216 height 771
click at [298, 263] on div "D [PERSON_NAME]" at bounding box center [268, 254] width 216 height 39
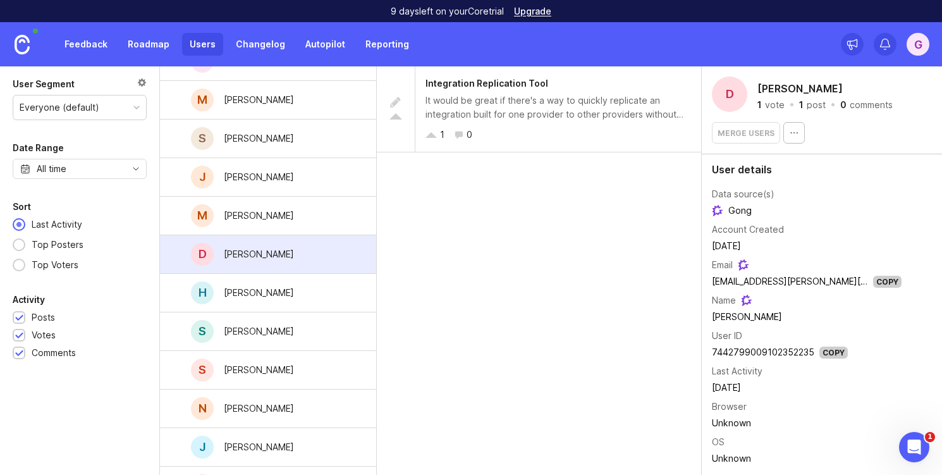
click at [298, 263] on div "D [PERSON_NAME]" at bounding box center [268, 254] width 216 height 39
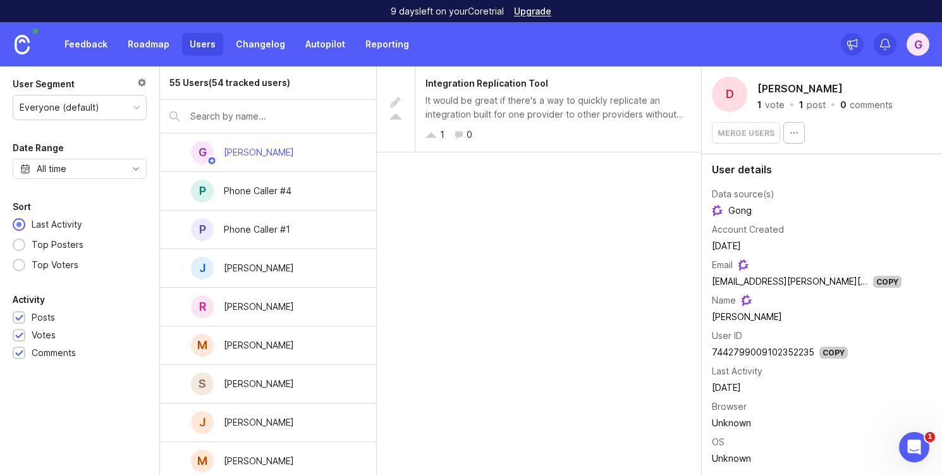
click at [82, 161] on div "All time" at bounding box center [80, 169] width 134 height 20
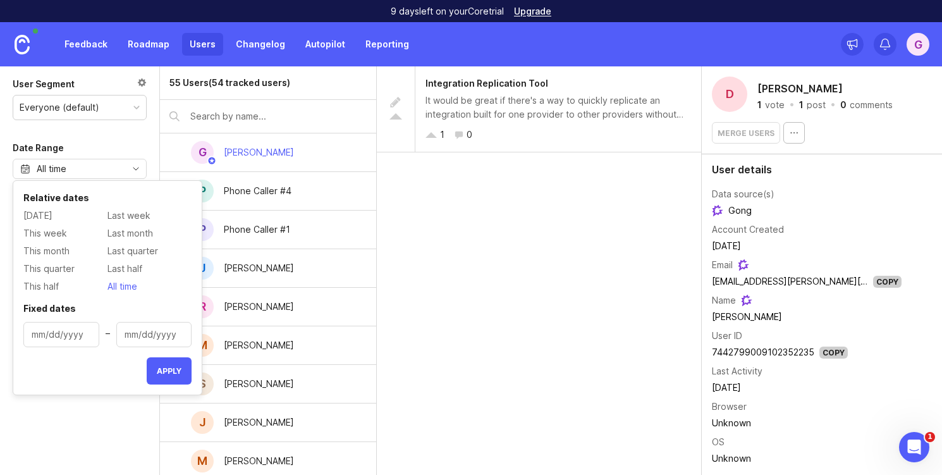
click at [89, 167] on div "All time" at bounding box center [80, 169] width 134 height 20
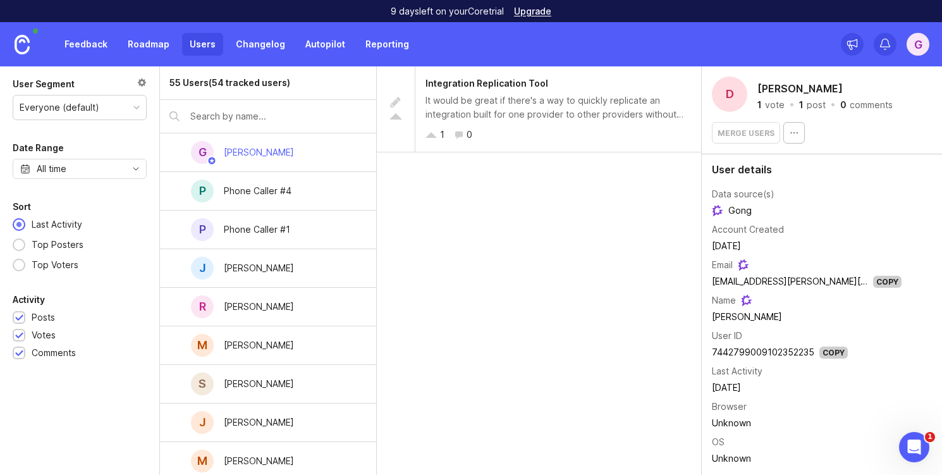
click at [46, 246] on div "Top Posters" at bounding box center [57, 245] width 64 height 14
click at [270, 157] on div "[PERSON_NAME]" at bounding box center [259, 152] width 70 height 14
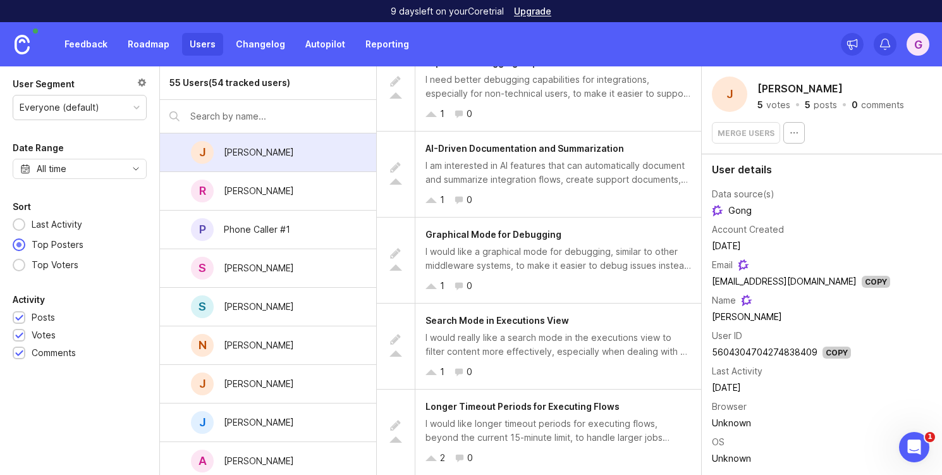
scroll to position [21, 0]
click at [272, 190] on div "[PERSON_NAME]" at bounding box center [259, 191] width 70 height 14
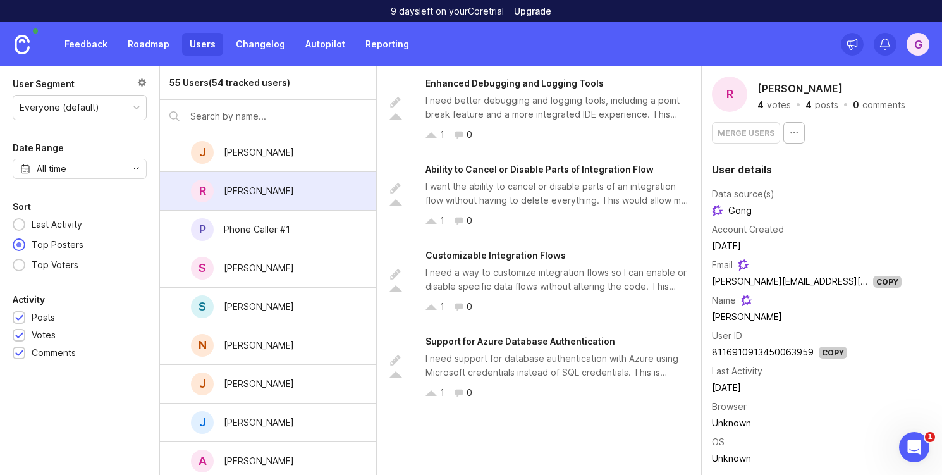
scroll to position [3, 0]
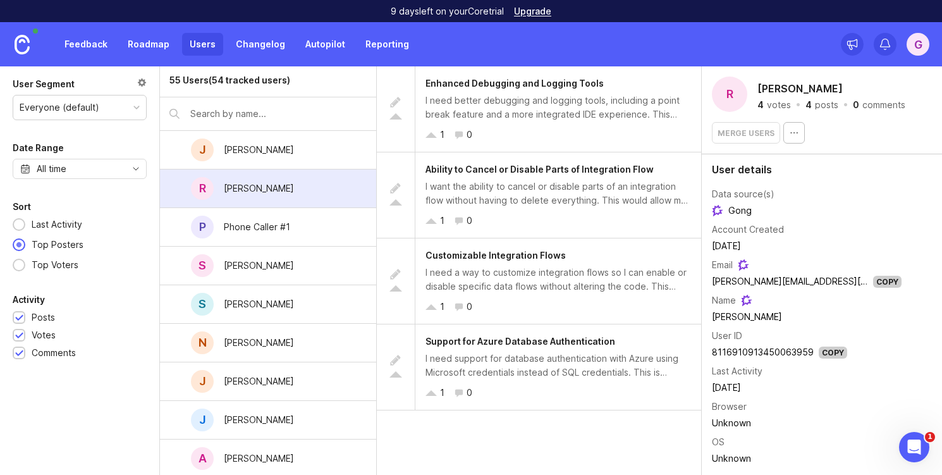
click at [310, 238] on div "P Phone Caller #1" at bounding box center [268, 227] width 216 height 39
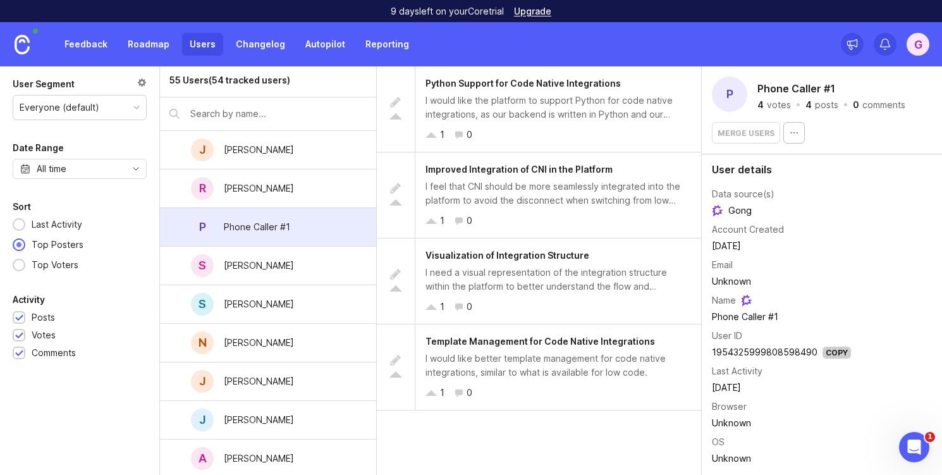
click at [296, 282] on div "S [PERSON_NAME]" at bounding box center [268, 265] width 216 height 39
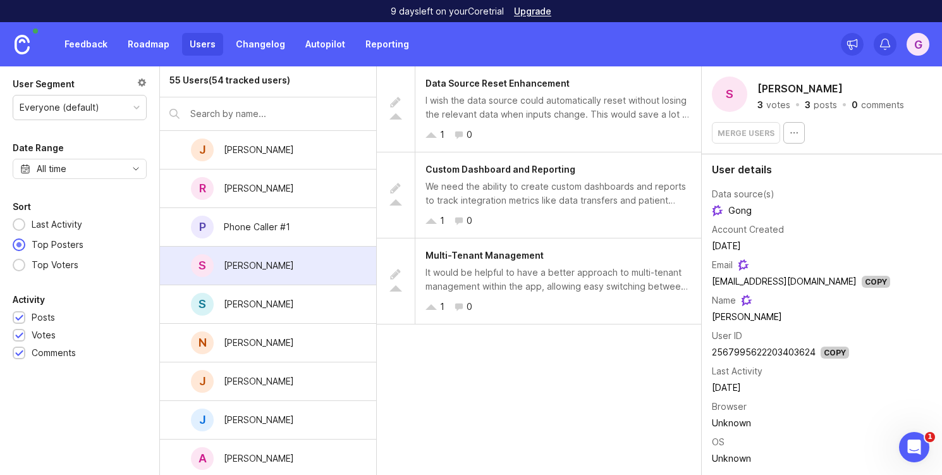
click at [313, 306] on div "S [PERSON_NAME]" at bounding box center [268, 304] width 216 height 39
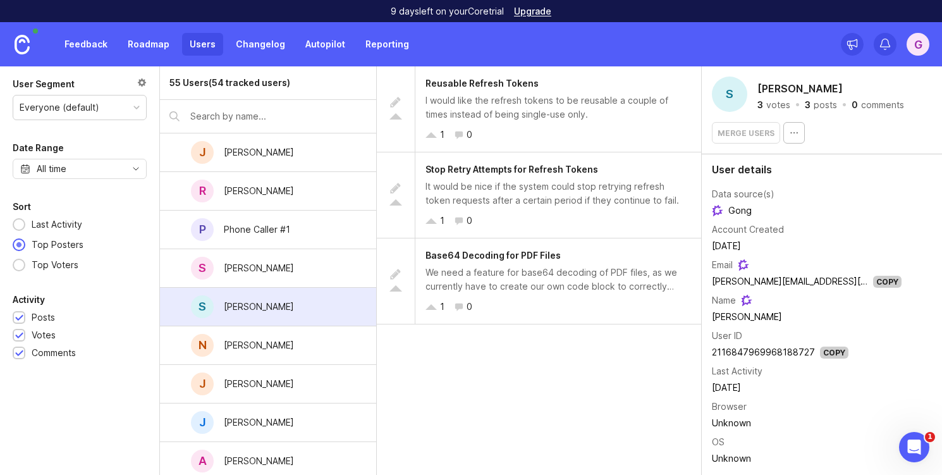
click at [279, 152] on div "[PERSON_NAME]" at bounding box center [259, 152] width 70 height 14
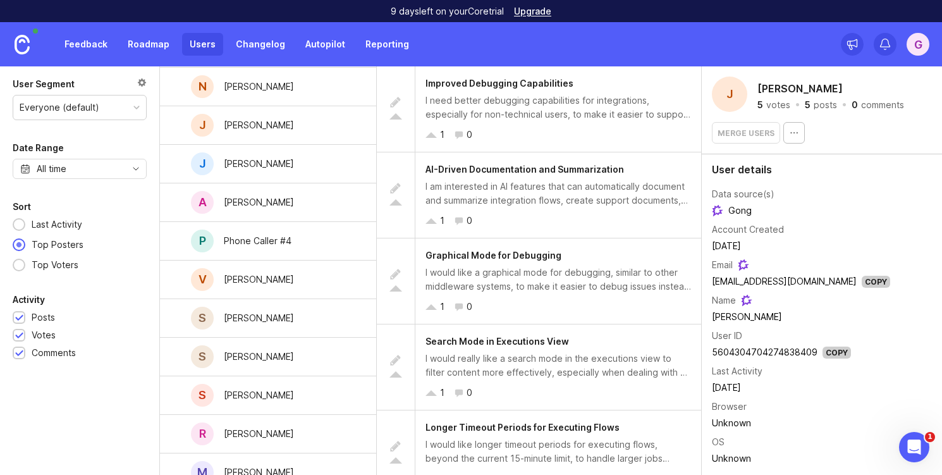
scroll to position [260, 0]
click at [281, 290] on div "[PERSON_NAME]" at bounding box center [259, 278] width 90 height 28
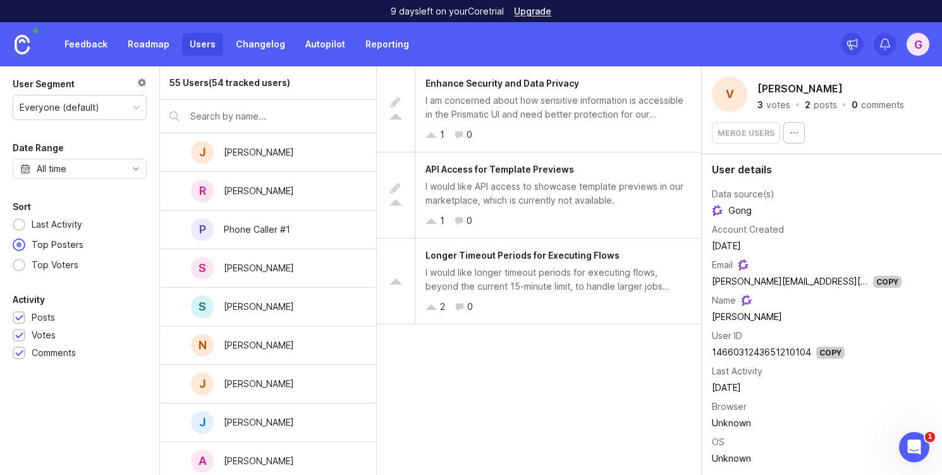
click at [579, 315] on div "Longer Timeout Periods for Executing Flows I would like longer timeout periods …" at bounding box center [558, 280] width 286 height 85
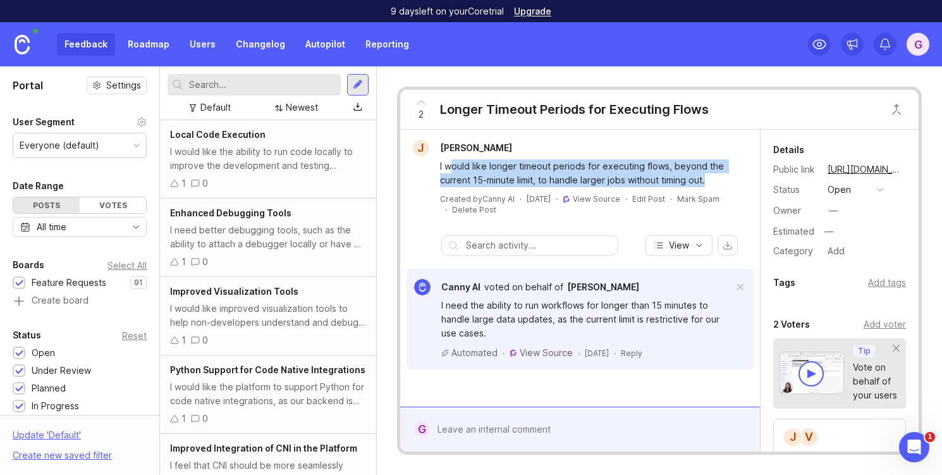
drag, startPoint x: 451, startPoint y: 168, endPoint x: 720, endPoint y: 188, distance: 270.5
click at [720, 188] on div "J [PERSON_NAME] I would like longer timeout periods for executing flows, beyond…" at bounding box center [579, 177] width 349 height 75
click at [711, 182] on div "I would like longer timeout periods for executing flows, beyond the current 15-…" at bounding box center [587, 173] width 294 height 28
